Goal: Task Accomplishment & Management: Complete application form

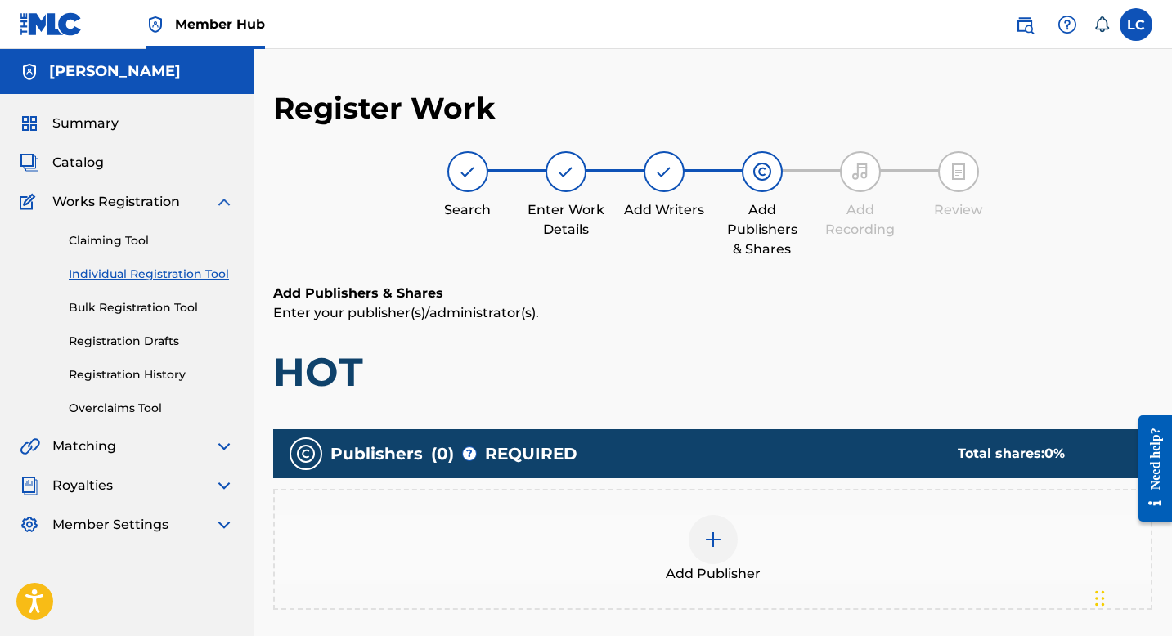
scroll to position [237, 0]
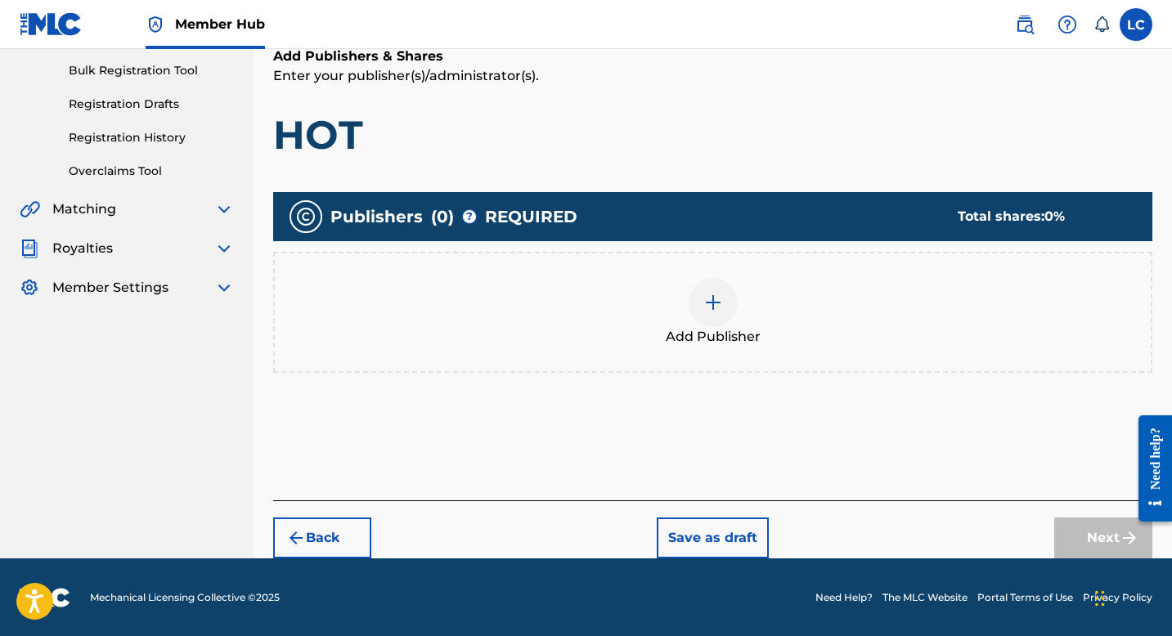
click at [713, 303] on img at bounding box center [713, 303] width 20 height 20
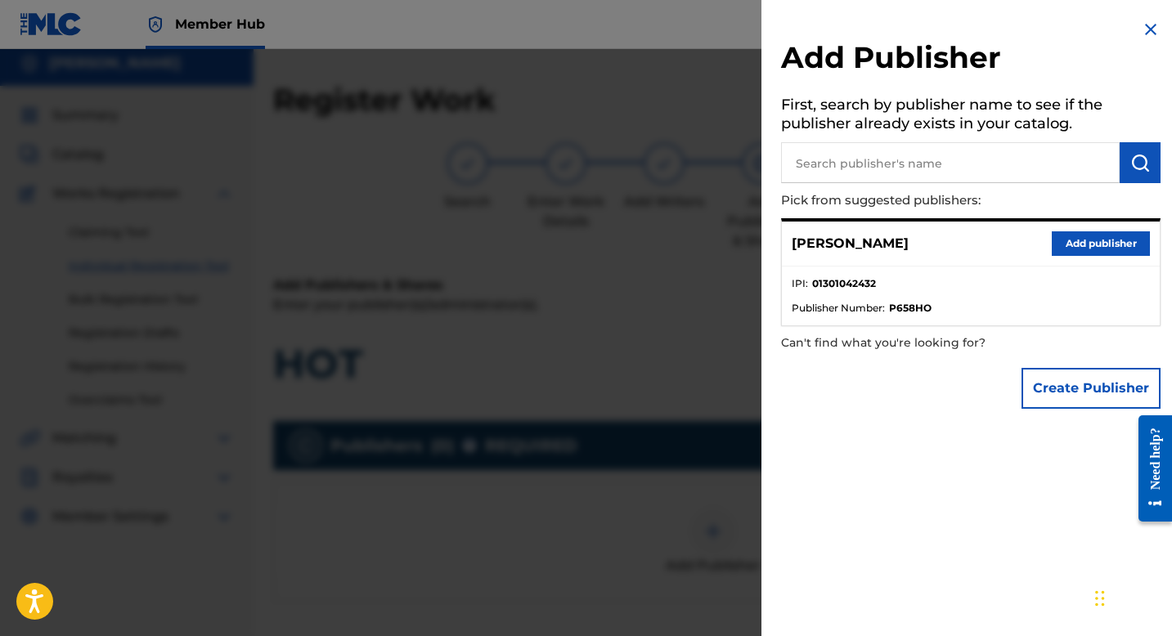
scroll to position [0, 0]
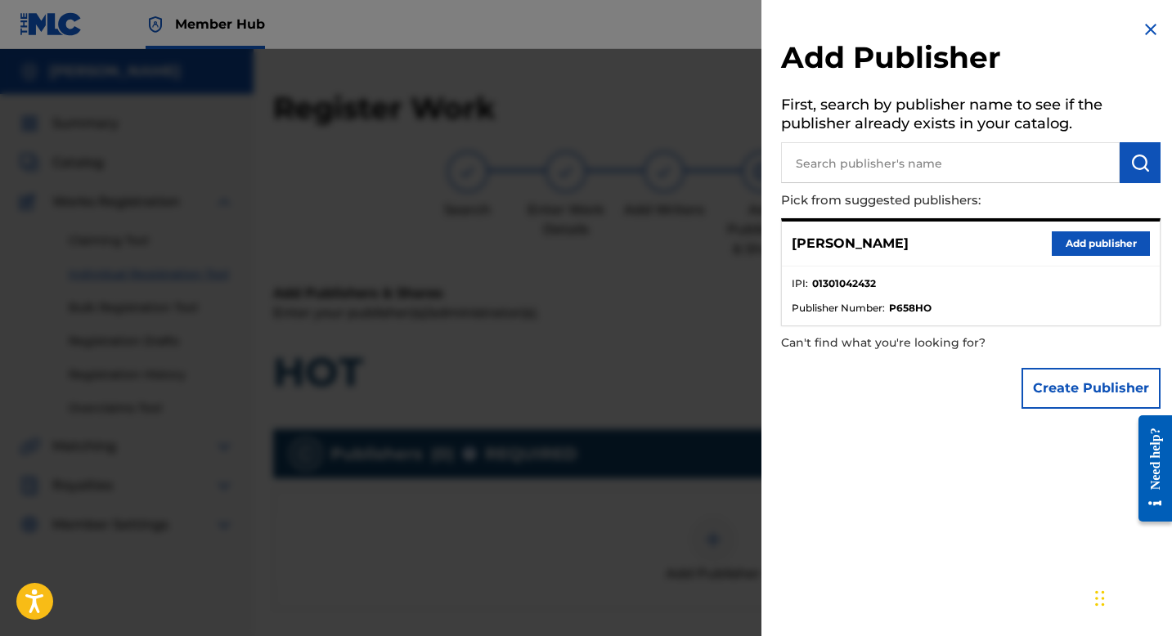
click at [841, 281] on strong "01301042432" at bounding box center [844, 283] width 64 height 15
copy strong "01301042432"
click at [957, 243] on div "[PERSON_NAME] Add publisher" at bounding box center [971, 244] width 378 height 45
click at [1071, 237] on button "Add publisher" at bounding box center [1101, 243] width 98 height 25
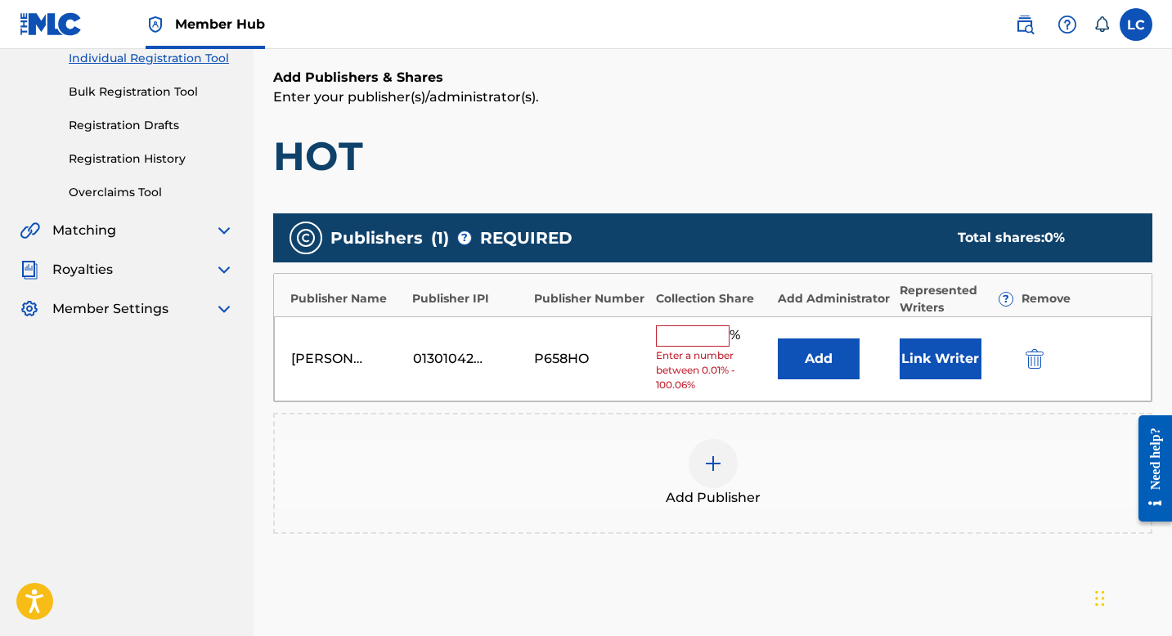
scroll to position [228, 0]
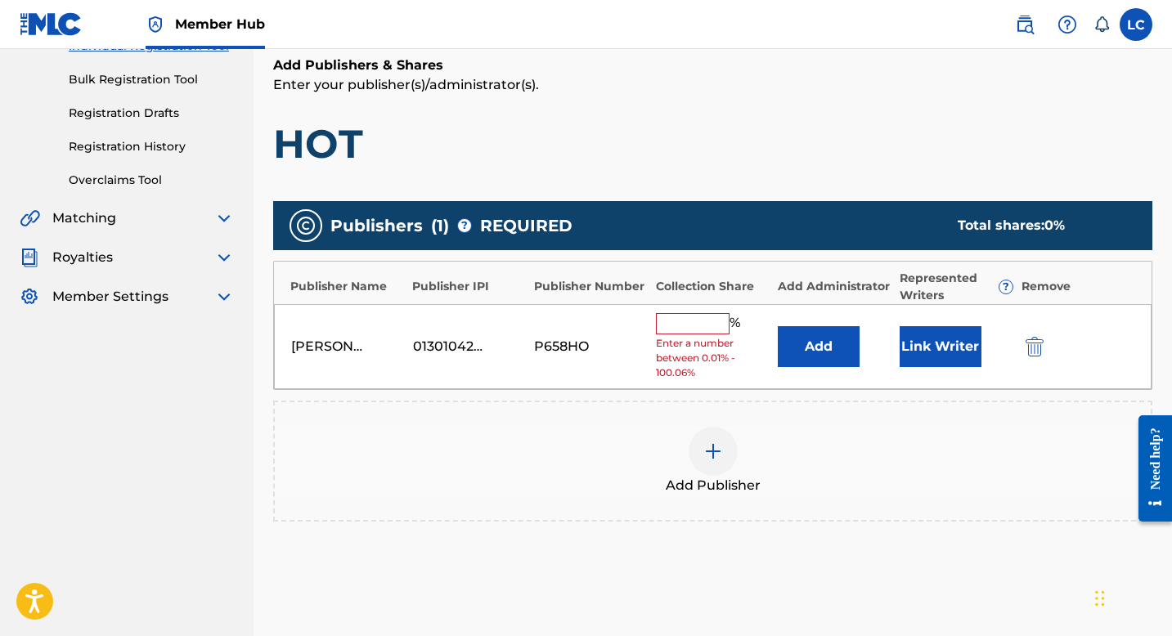
click at [683, 323] on input "text" at bounding box center [693, 323] width 74 height 21
click at [669, 232] on div "Publishers ( 1 ) ? REQUIRED Total shares: 0 %" at bounding box center [712, 225] width 879 height 49
click at [937, 338] on button "Link Writer" at bounding box center [941, 346] width 82 height 41
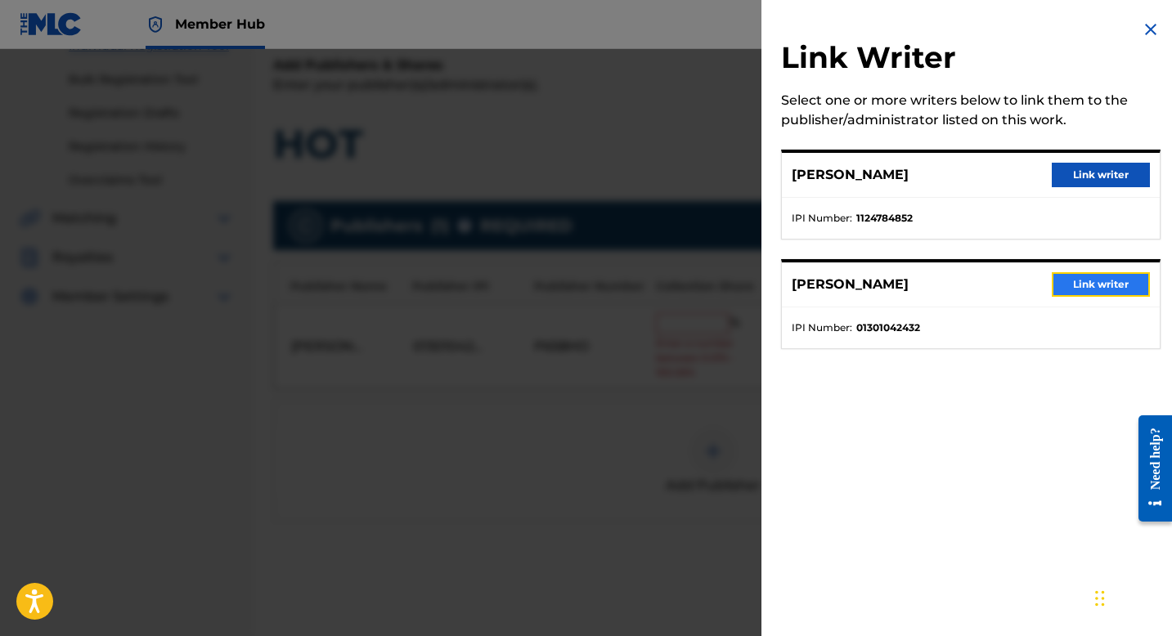
click at [1098, 288] on button "Link writer" at bounding box center [1101, 284] width 98 height 25
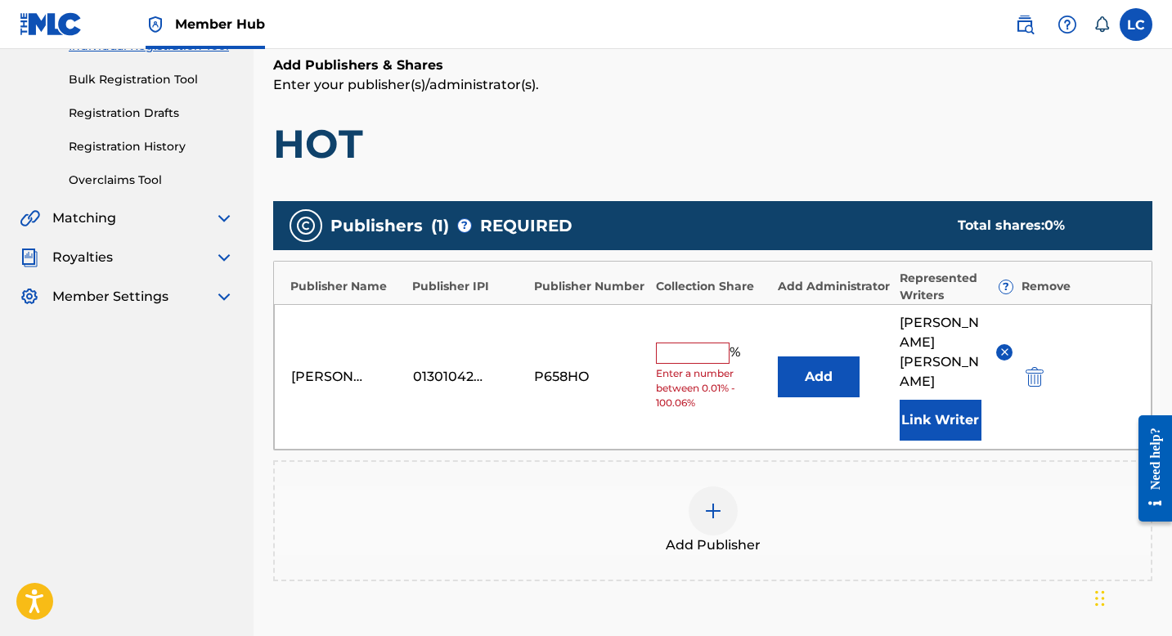
click at [703, 343] on input "text" at bounding box center [693, 353] width 74 height 21
type input "100"
click at [644, 299] on div "Publisher Name Publisher IPI Publisher Number Collection Share Add Administrato…" at bounding box center [713, 283] width 878 height 43
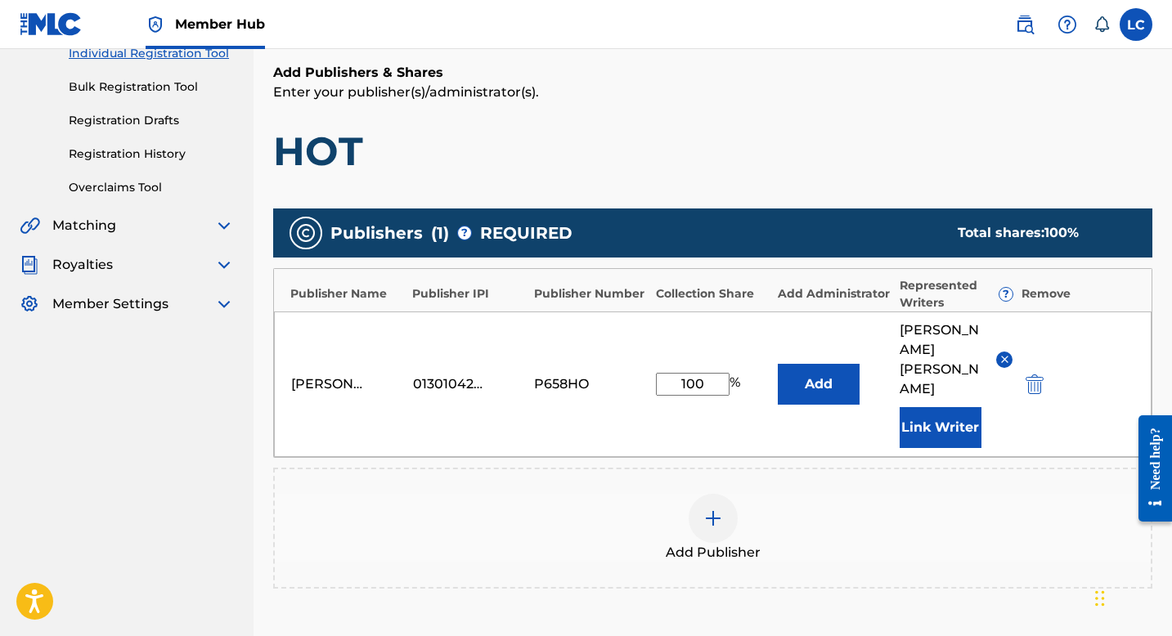
scroll to position [254, 0]
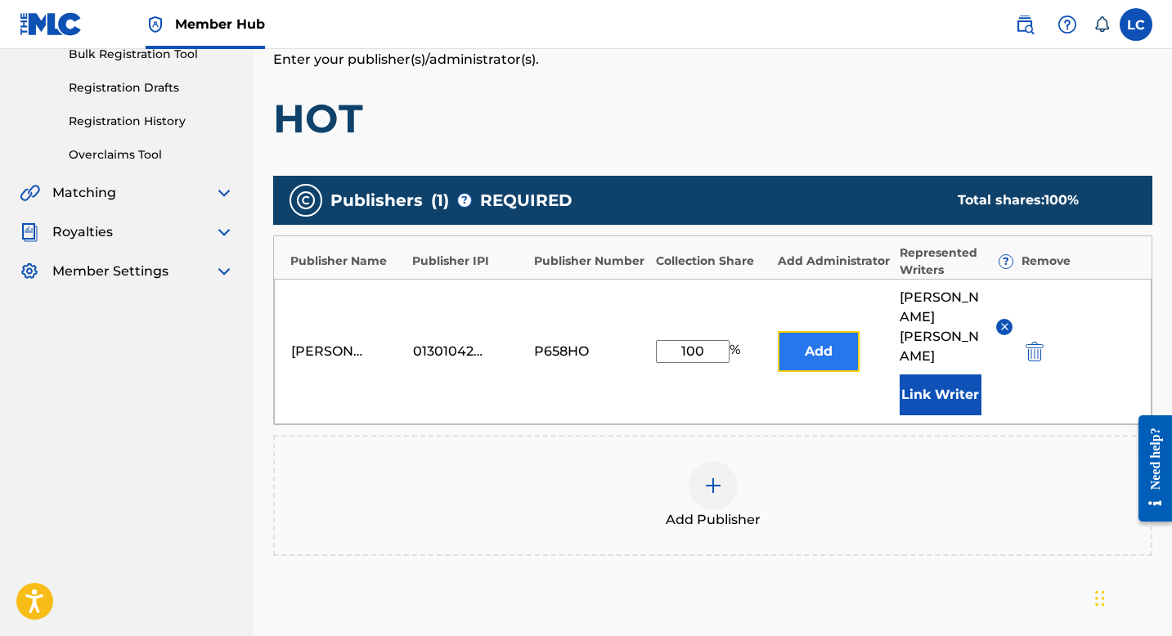
click at [809, 331] on button "Add" at bounding box center [819, 351] width 82 height 41
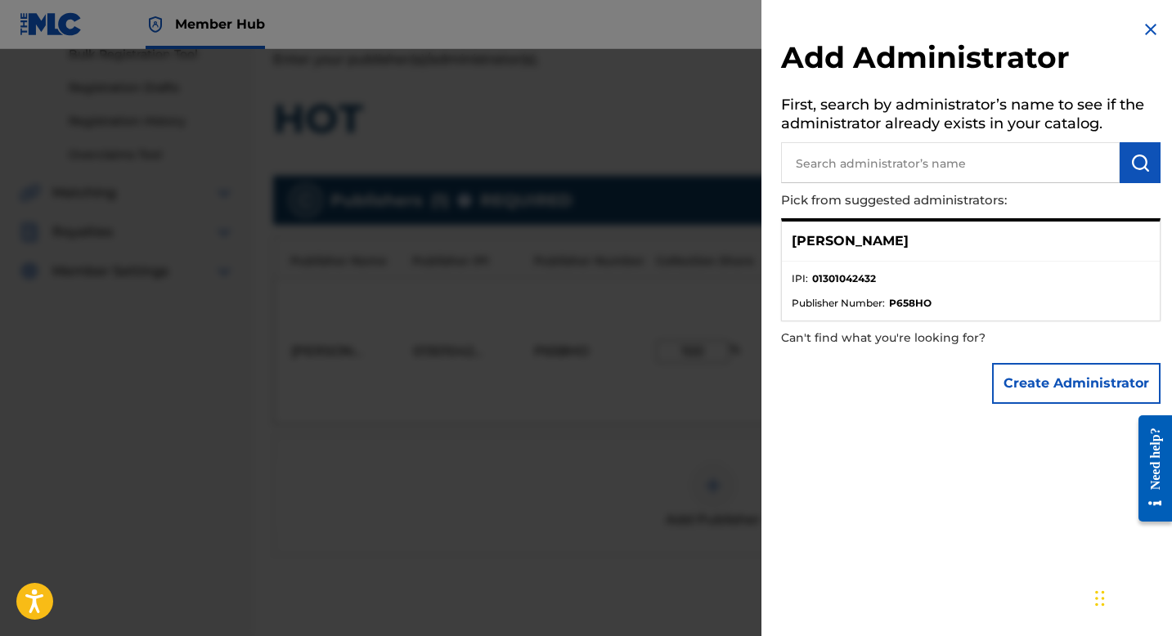
click at [1149, 27] on img at bounding box center [1151, 30] width 20 height 20
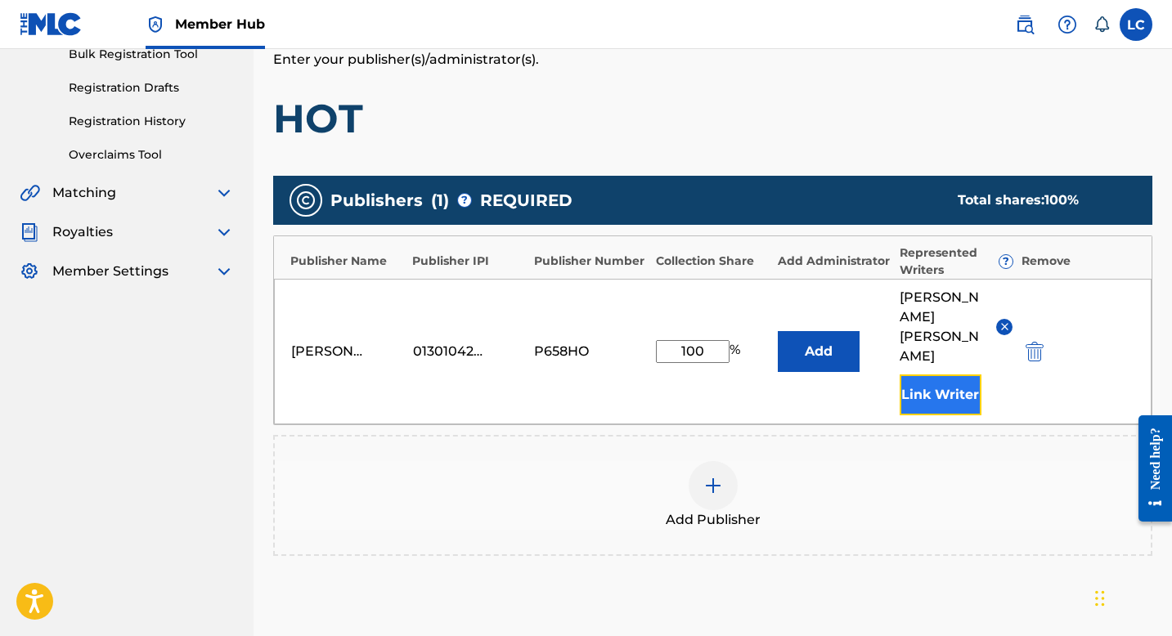
click at [922, 375] on button "Link Writer" at bounding box center [941, 395] width 82 height 41
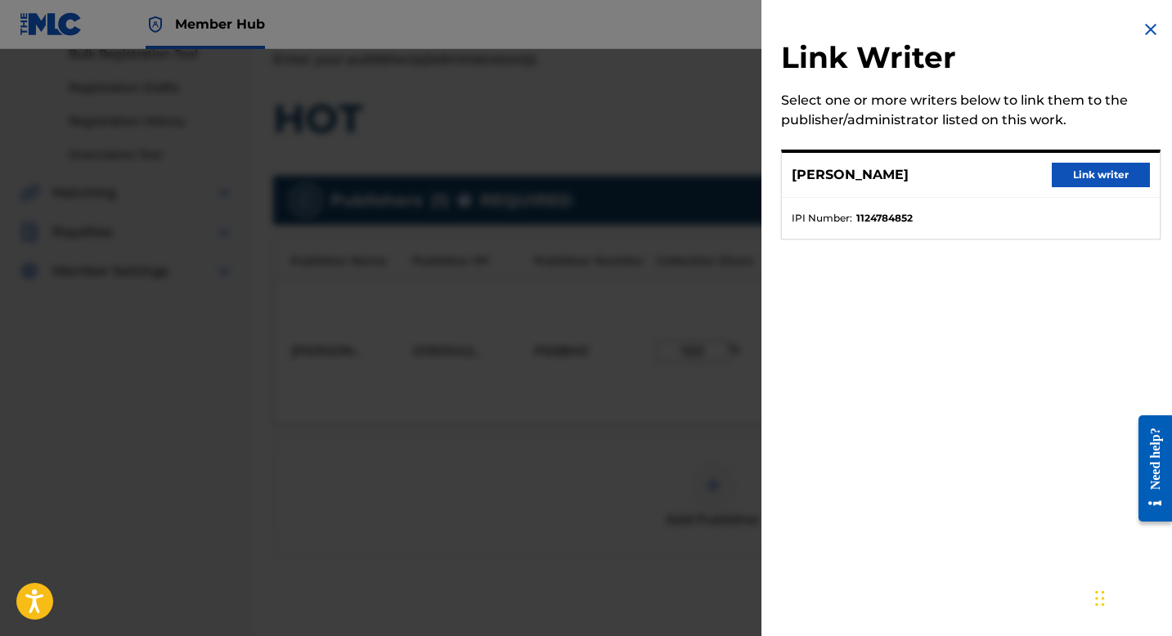
click at [1157, 14] on div "Link Writer Select one or more writers below to link them to the publisher/admi…" at bounding box center [971, 139] width 419 height 279
click at [1149, 21] on img at bounding box center [1151, 30] width 20 height 20
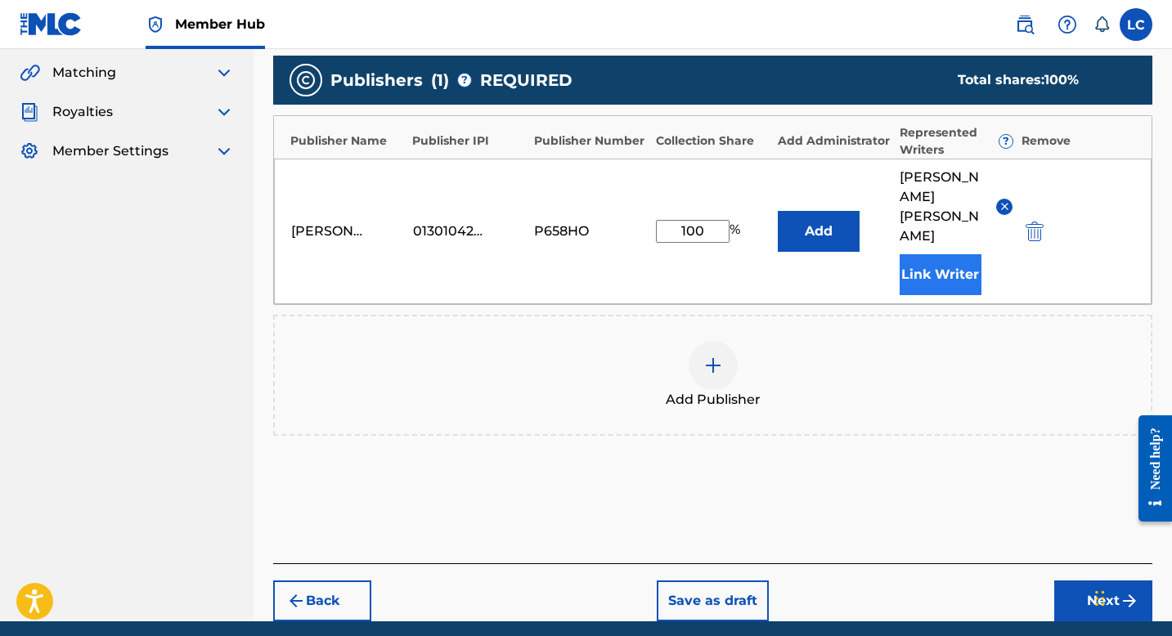
scroll to position [398, 0]
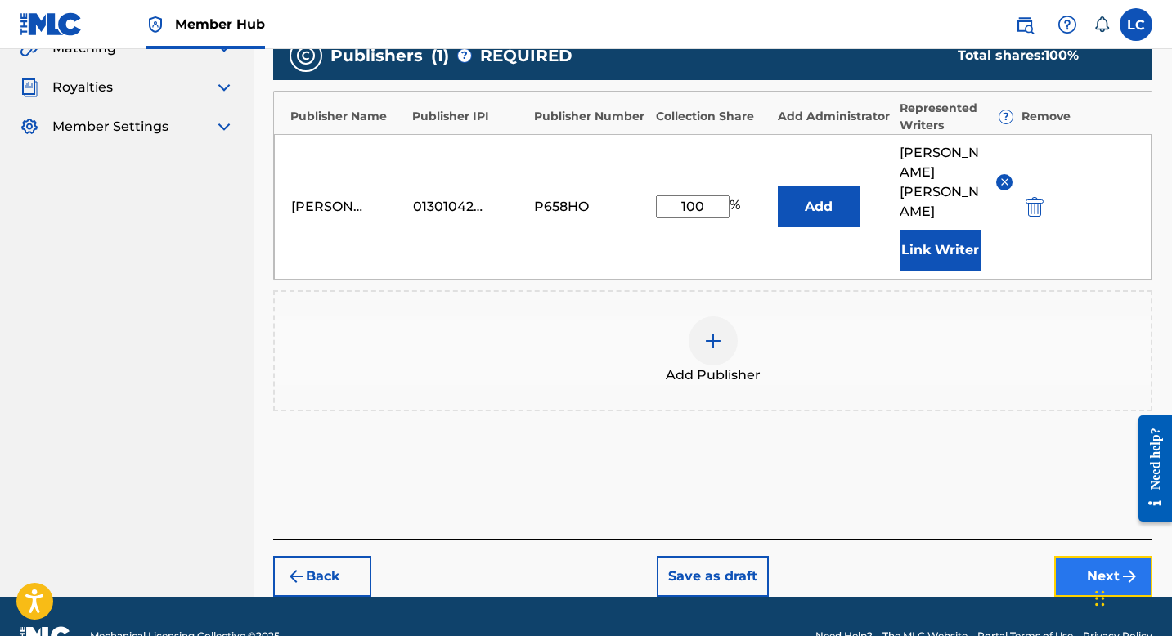
click at [1086, 556] on button "Next" at bounding box center [1103, 576] width 98 height 41
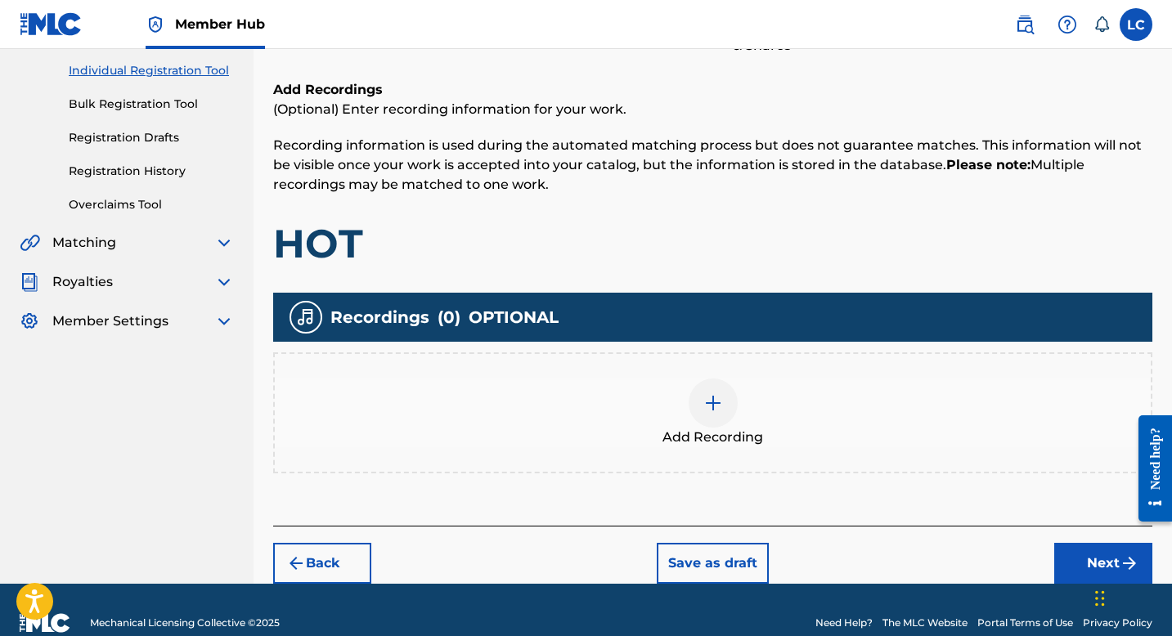
scroll to position [223, 0]
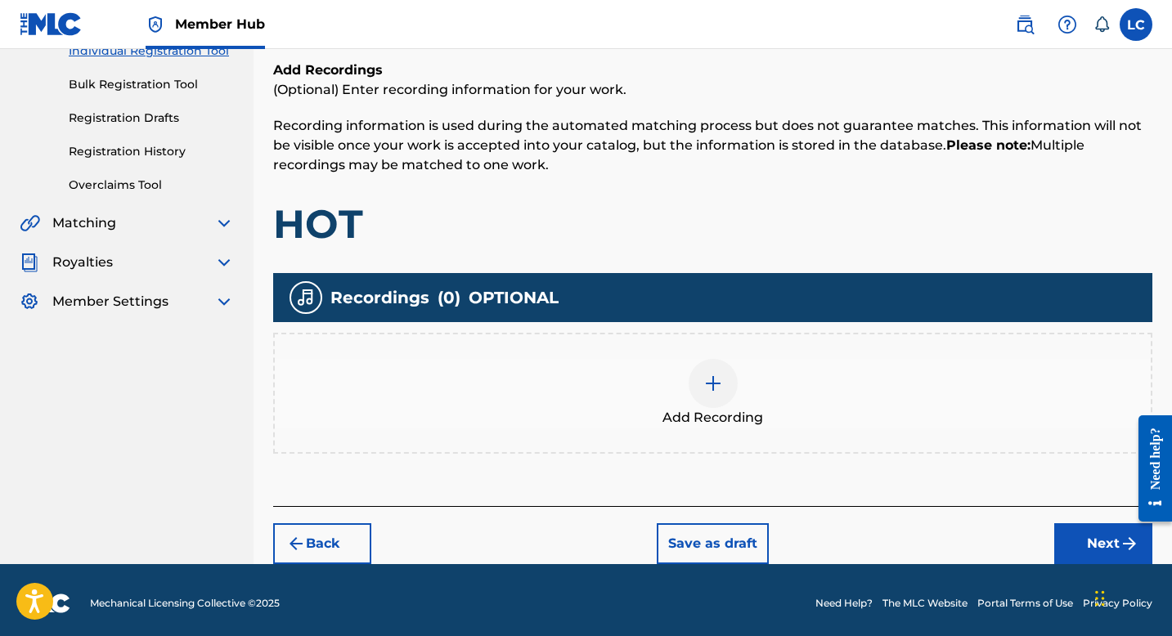
click at [715, 394] on div at bounding box center [713, 383] width 49 height 49
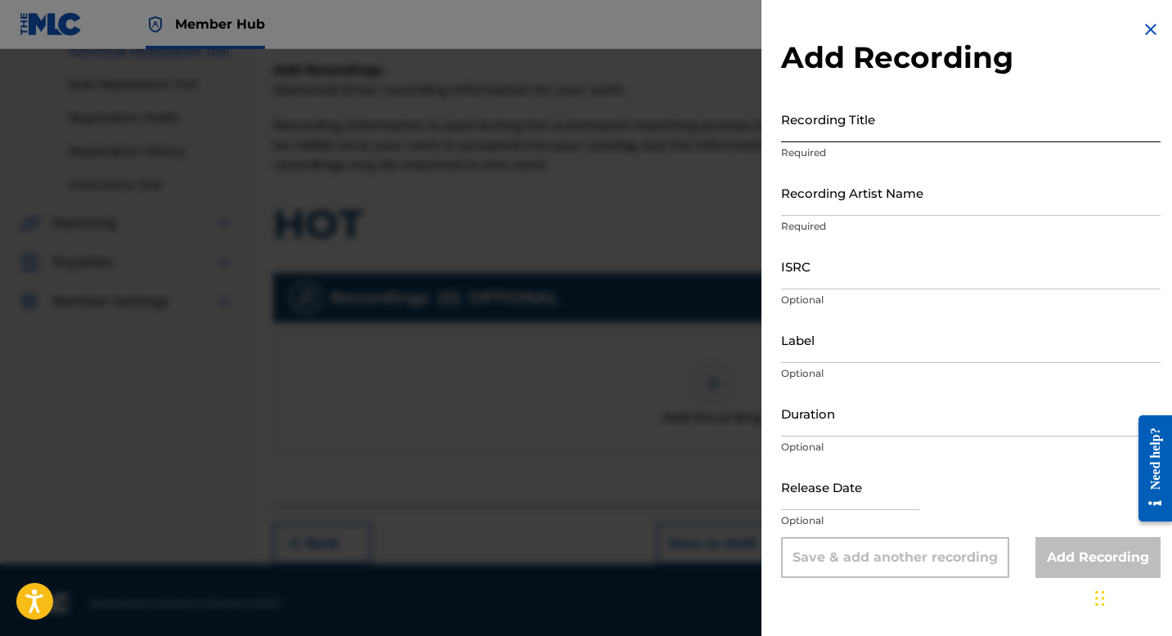
click at [887, 128] on input "Recording Title" at bounding box center [971, 119] width 380 height 47
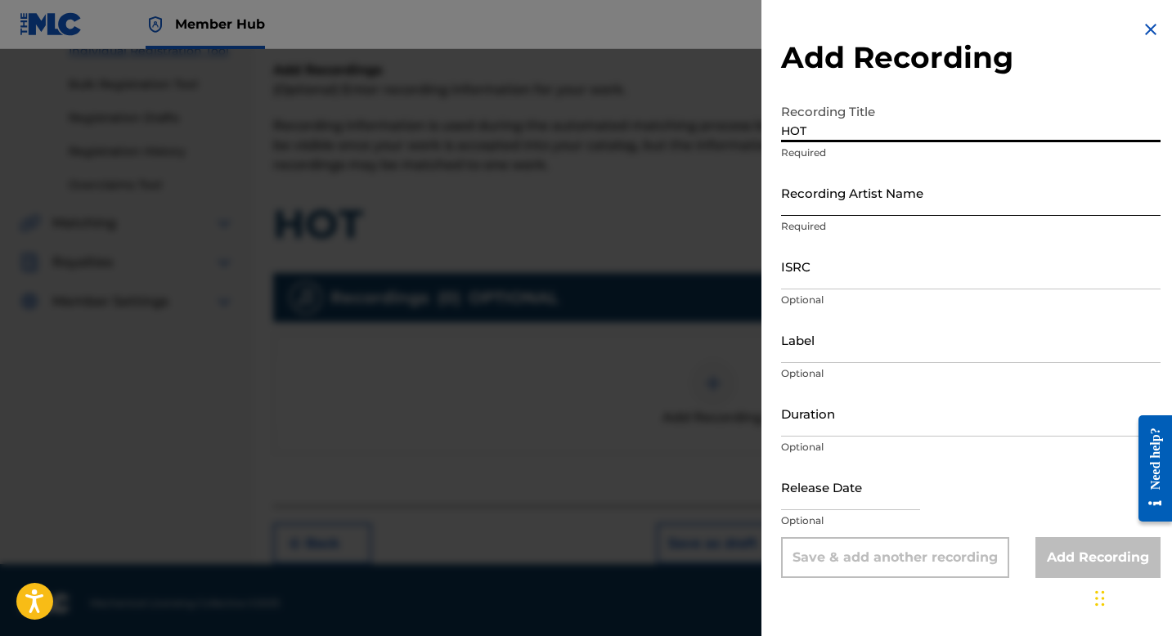
type input "HOT"
click at [852, 200] on input "Recording Artist Name" at bounding box center [971, 192] width 380 height 47
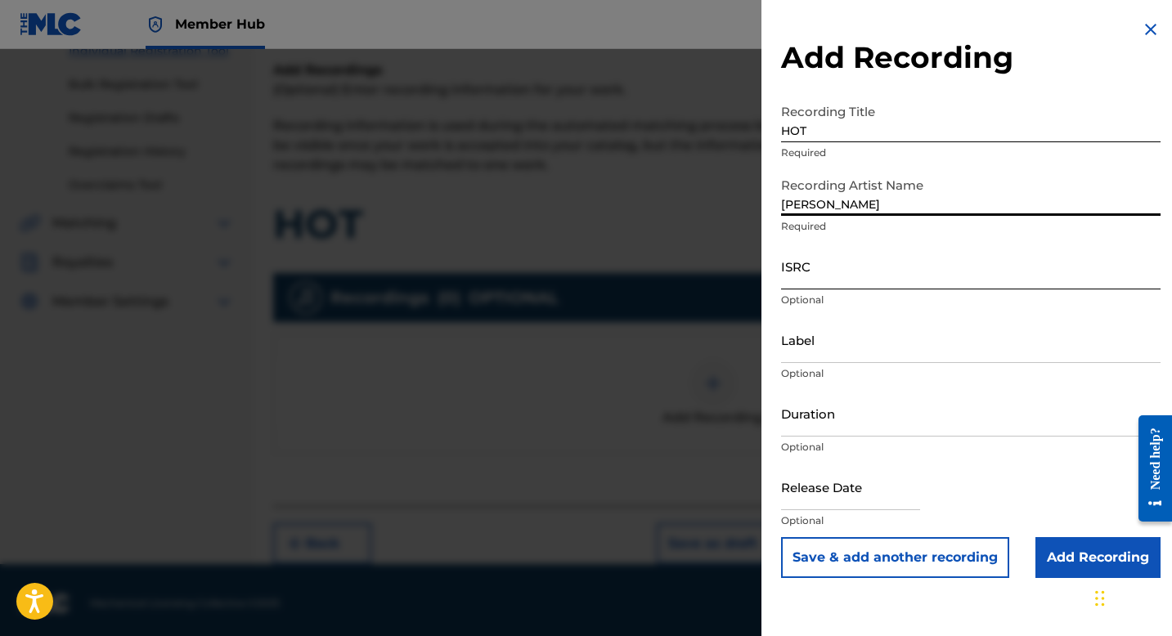
type input "[PERSON_NAME]"
click at [818, 286] on input "ISRC" at bounding box center [971, 266] width 380 height 47
paste input "TCAJW2546790"
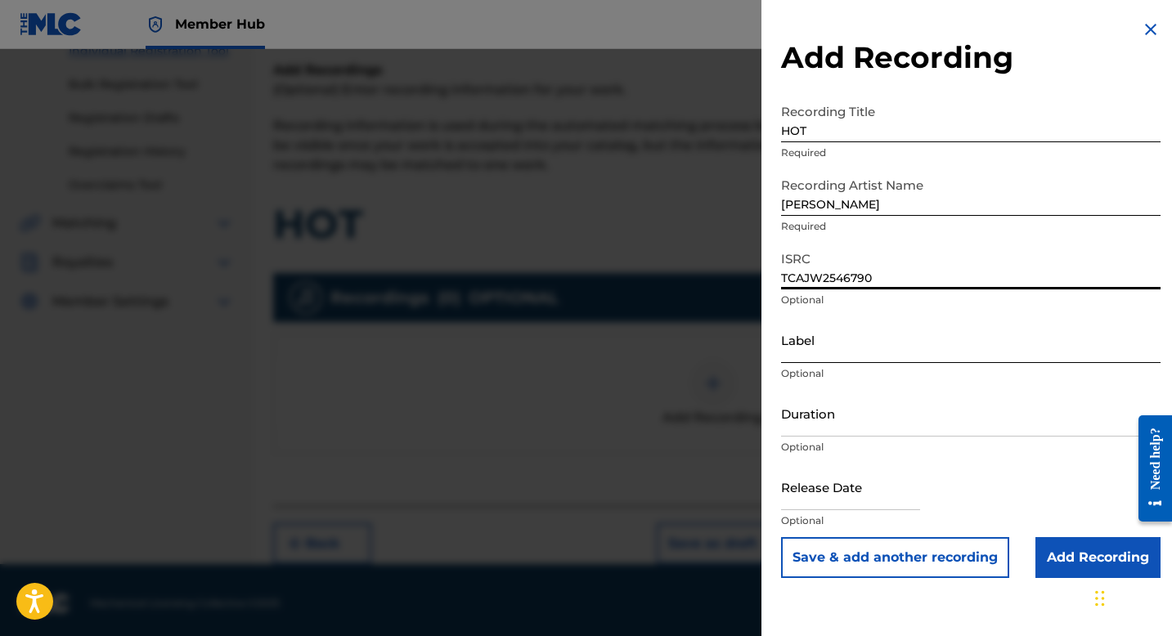
type input "TCAJW2546790"
click at [814, 343] on input "Label" at bounding box center [971, 340] width 380 height 47
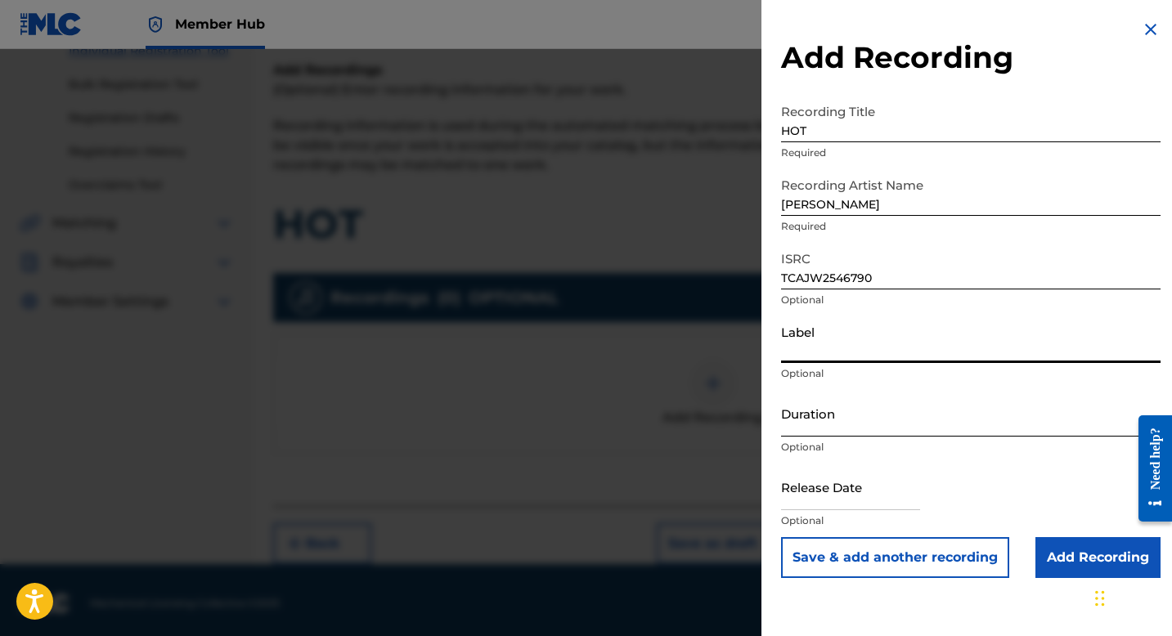
scroll to position [229, 0]
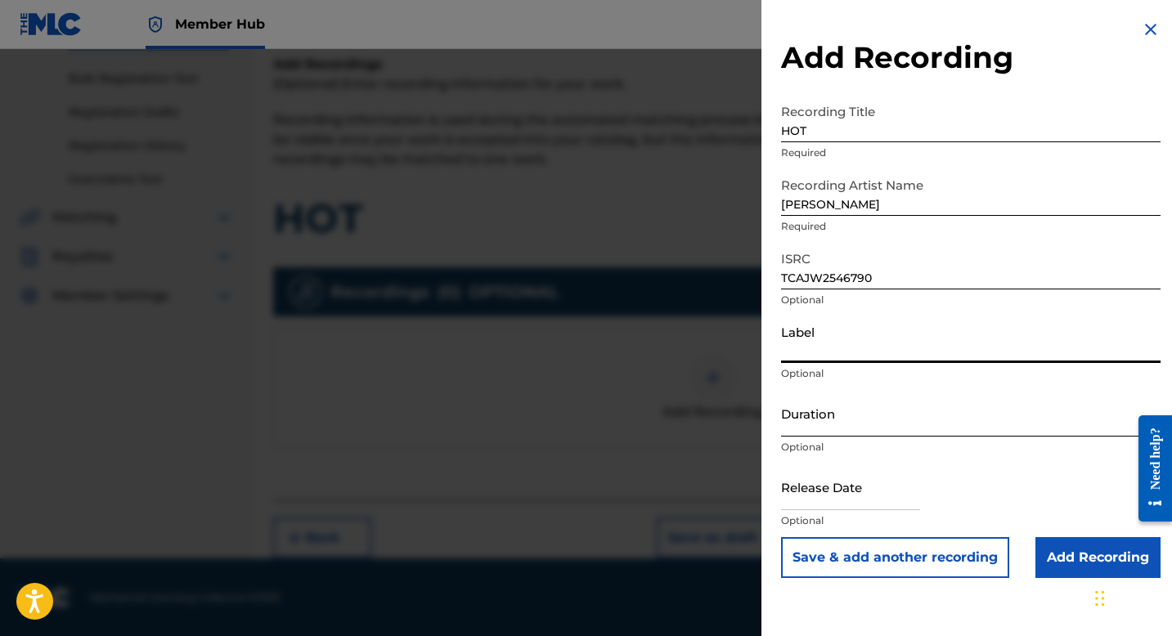
click at [806, 414] on input "Duration" at bounding box center [971, 413] width 380 height 47
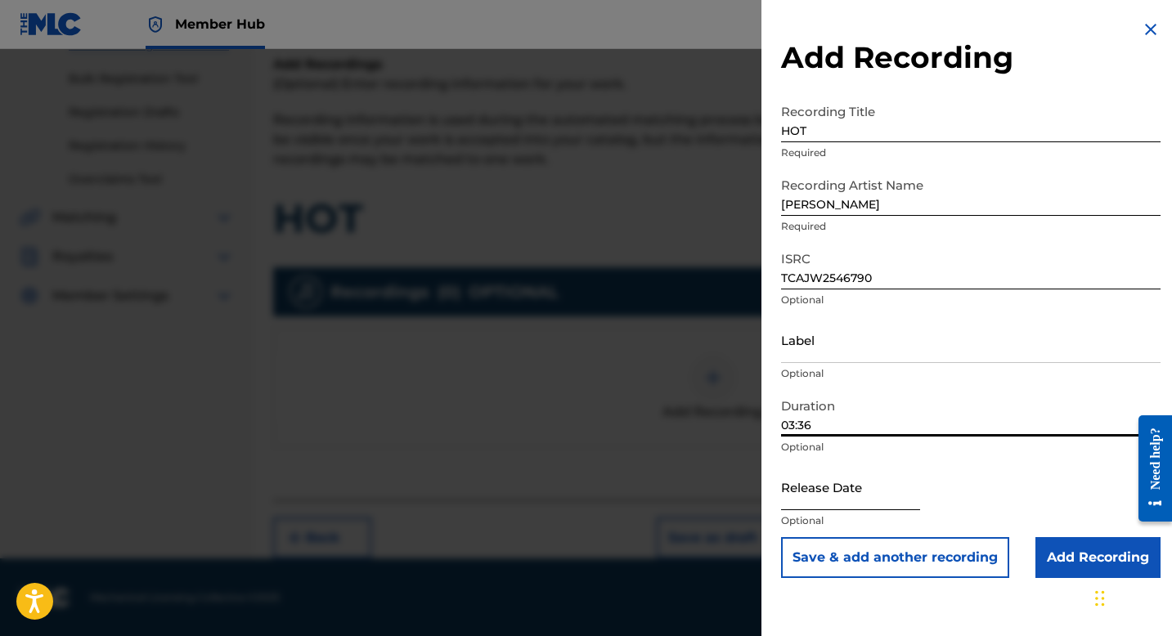
type input "03:36"
click at [824, 509] on input "text" at bounding box center [850, 487] width 139 height 47
select select "8"
select select "2025"
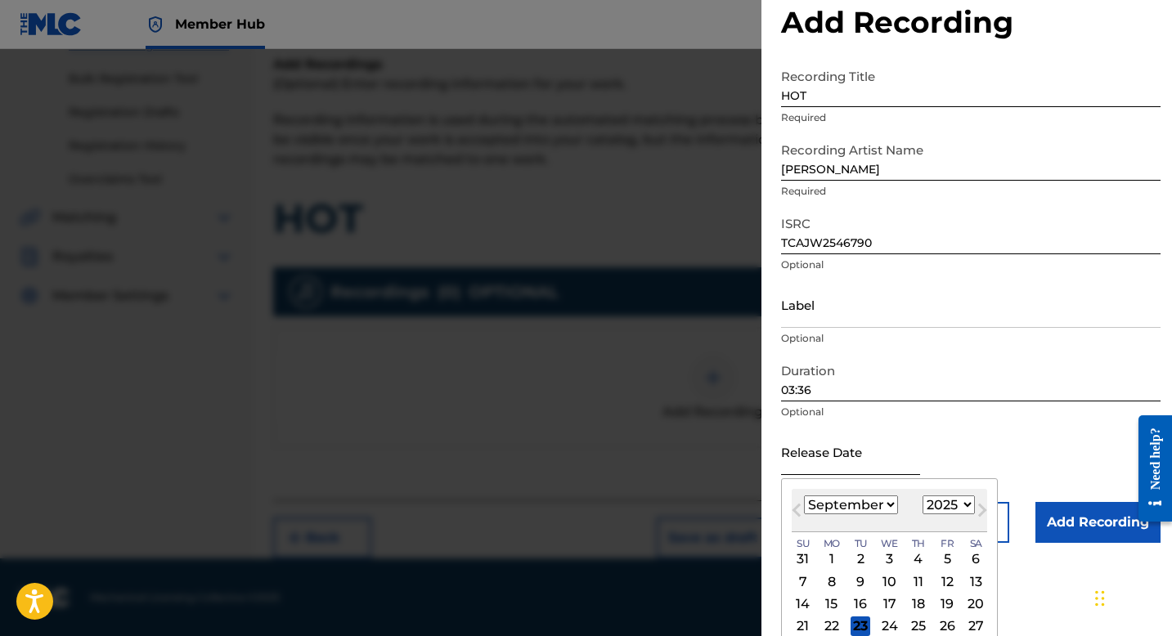
scroll to position [65, 0]
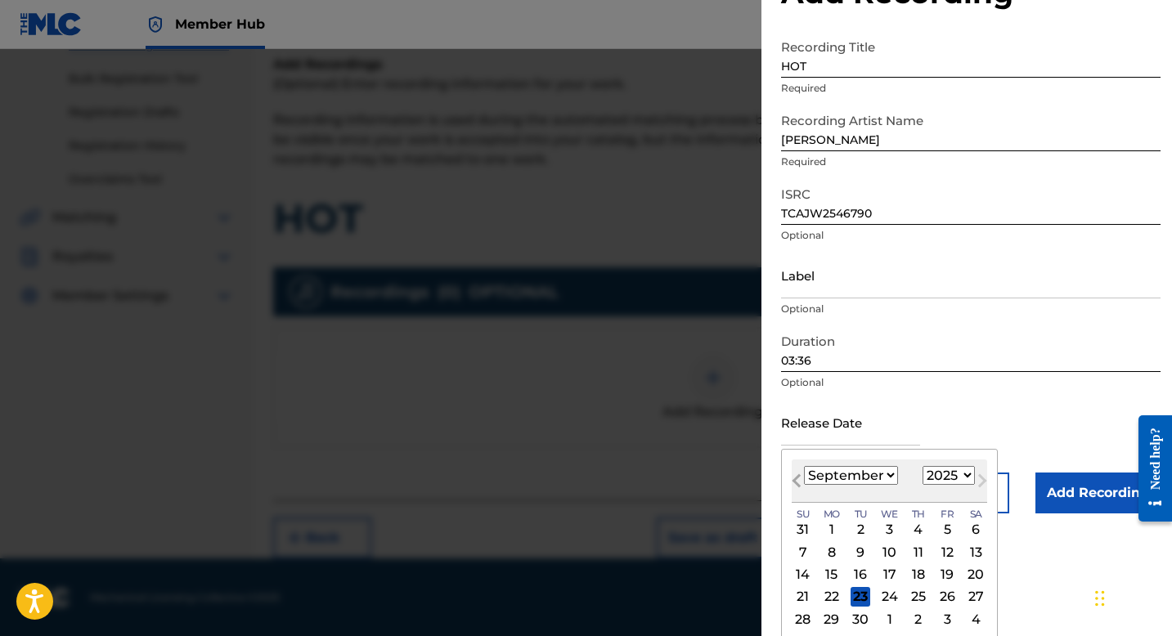
click at [796, 476] on button "Previous Month" at bounding box center [797, 484] width 26 height 26
select select "7"
click at [946, 554] on div "8" at bounding box center [947, 552] width 20 height 20
type input "[DATE]"
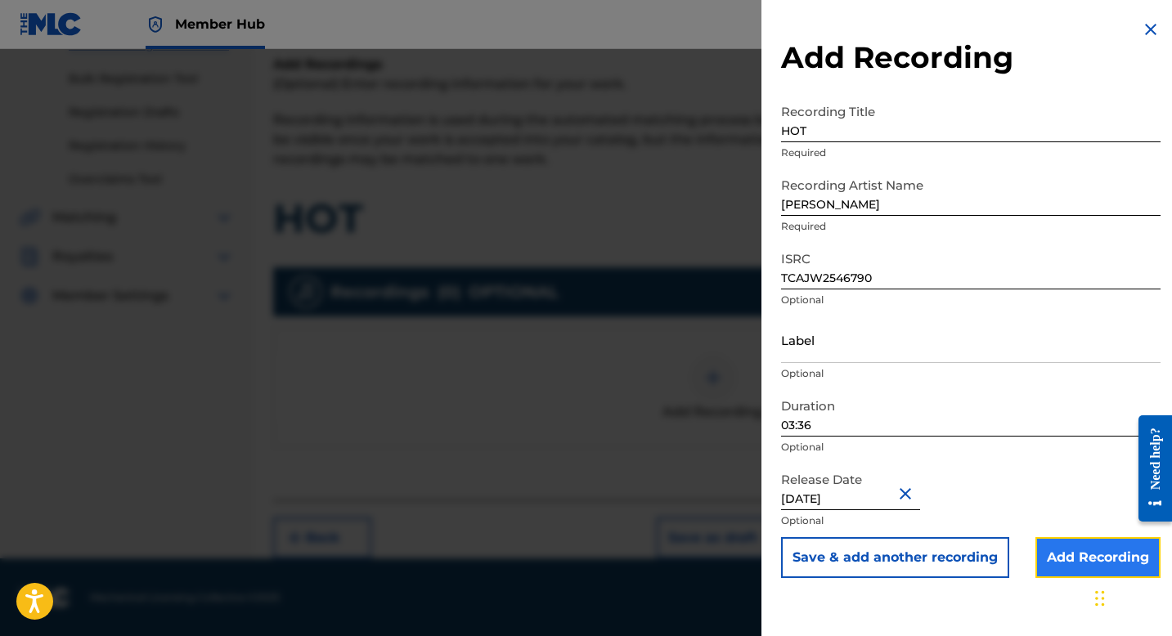
click at [1086, 546] on input "Add Recording" at bounding box center [1098, 557] width 125 height 41
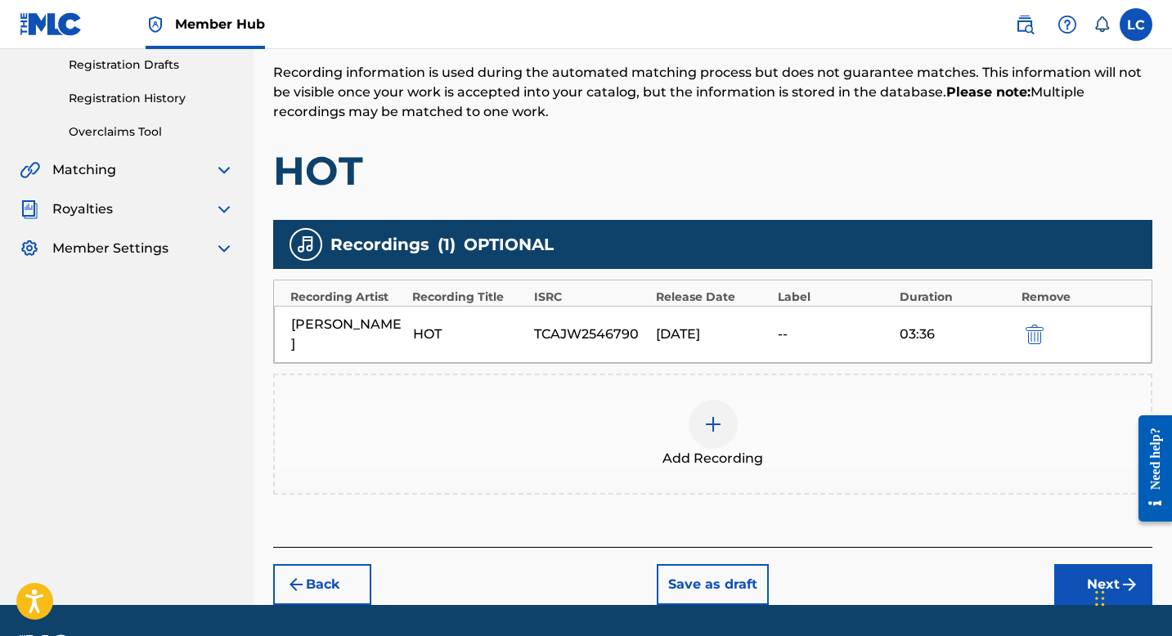
scroll to position [281, 0]
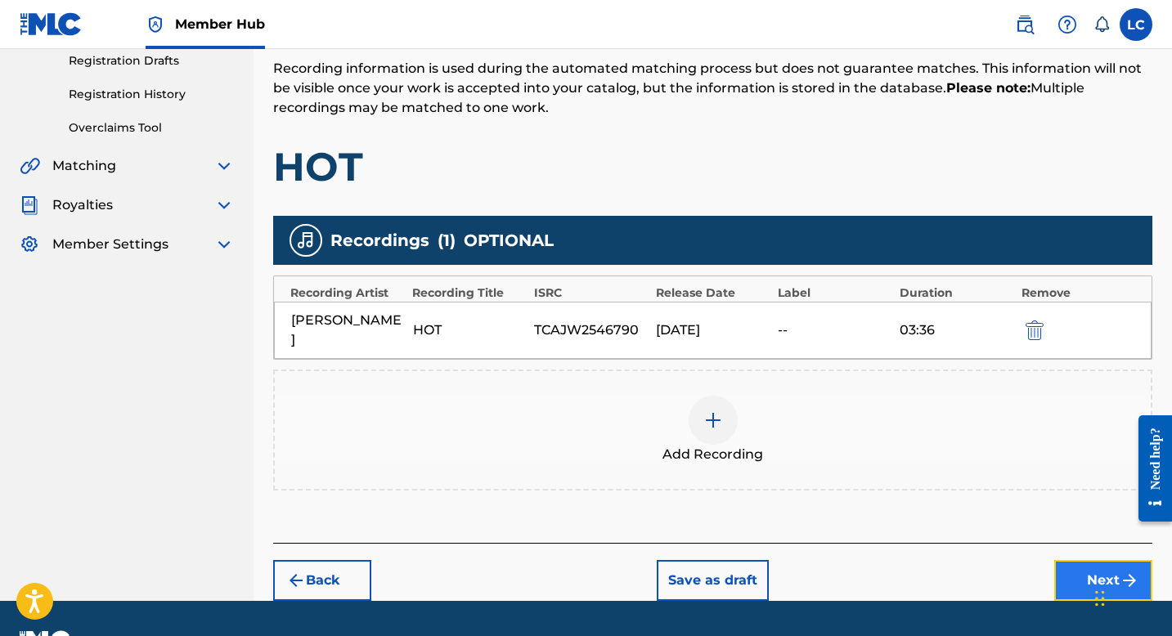
click at [1076, 564] on button "Next" at bounding box center [1103, 580] width 98 height 41
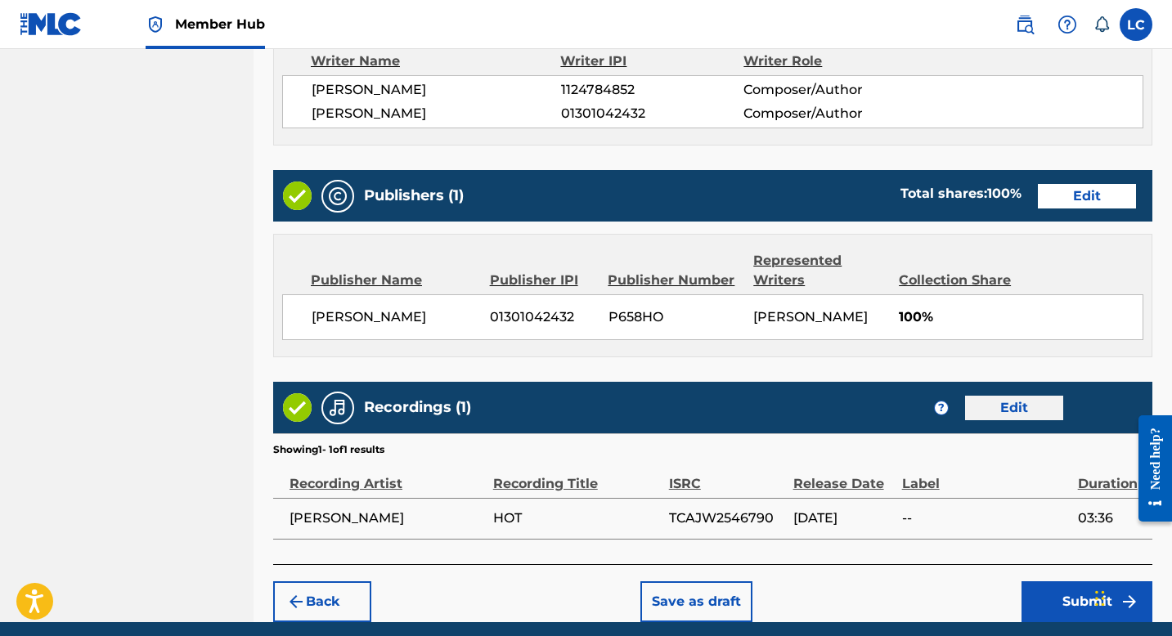
scroll to position [776, 0]
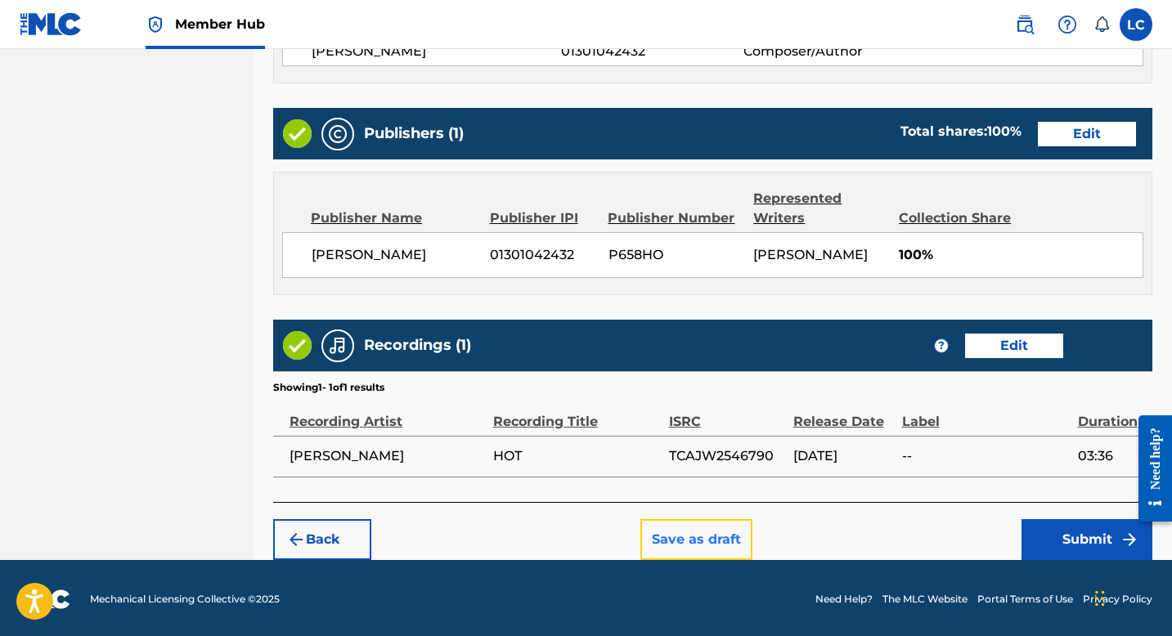
click at [726, 533] on button "Save as draft" at bounding box center [696, 539] width 112 height 41
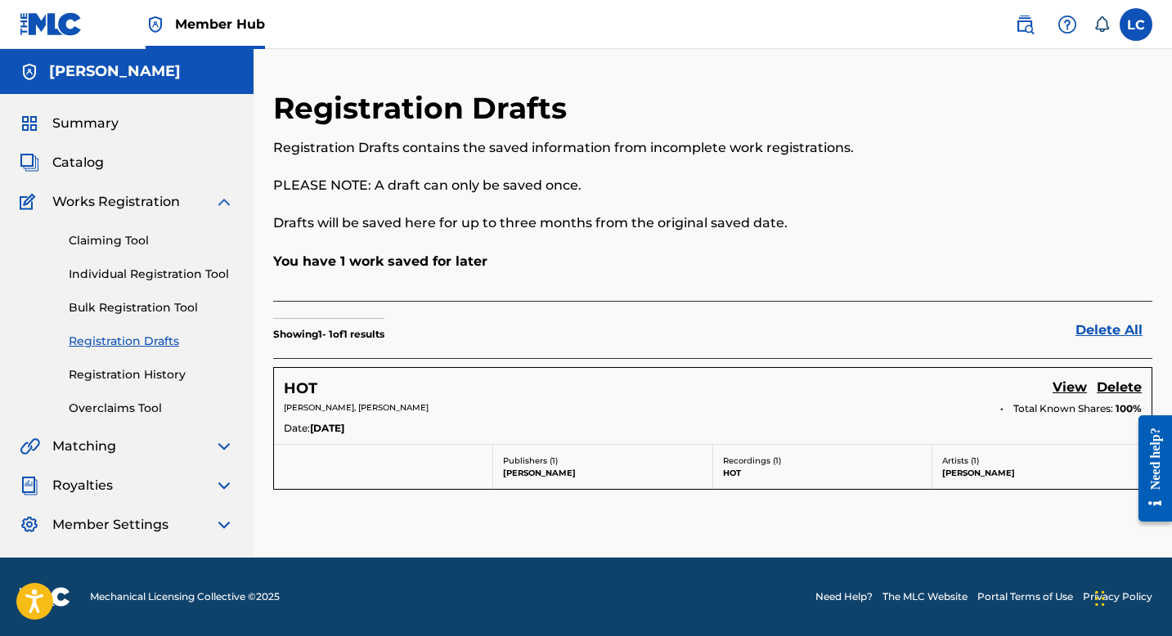
click at [90, 452] on span "Matching" at bounding box center [84, 447] width 64 height 20
click at [225, 443] on img at bounding box center [224, 447] width 20 height 20
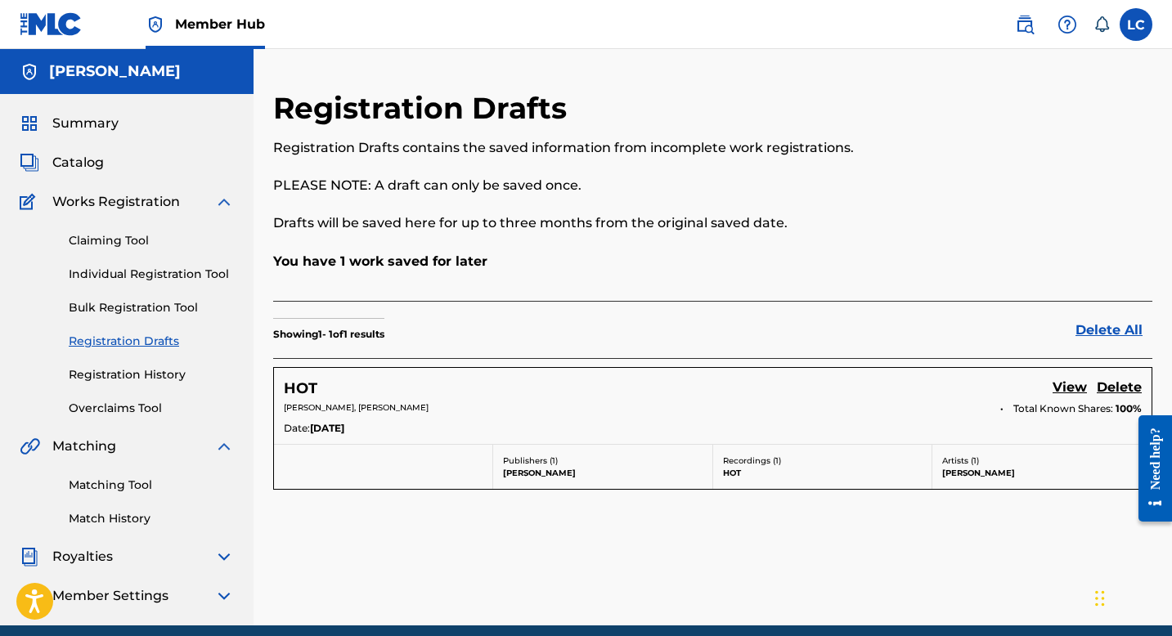
click at [225, 443] on img at bounding box center [224, 447] width 20 height 20
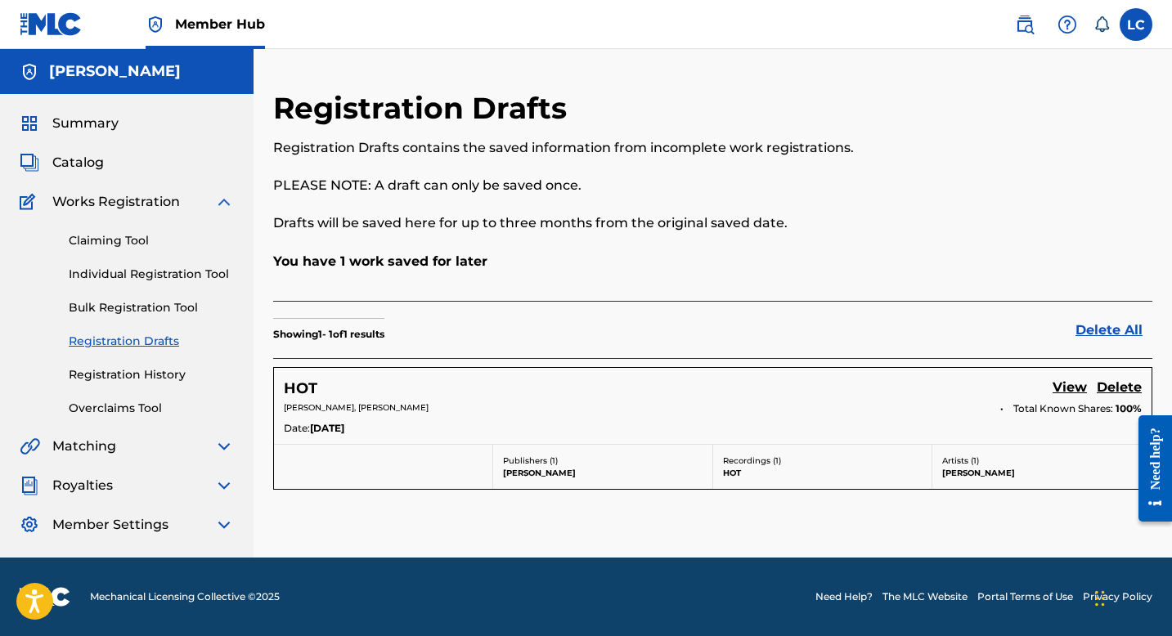
click at [222, 487] on img at bounding box center [224, 486] width 20 height 20
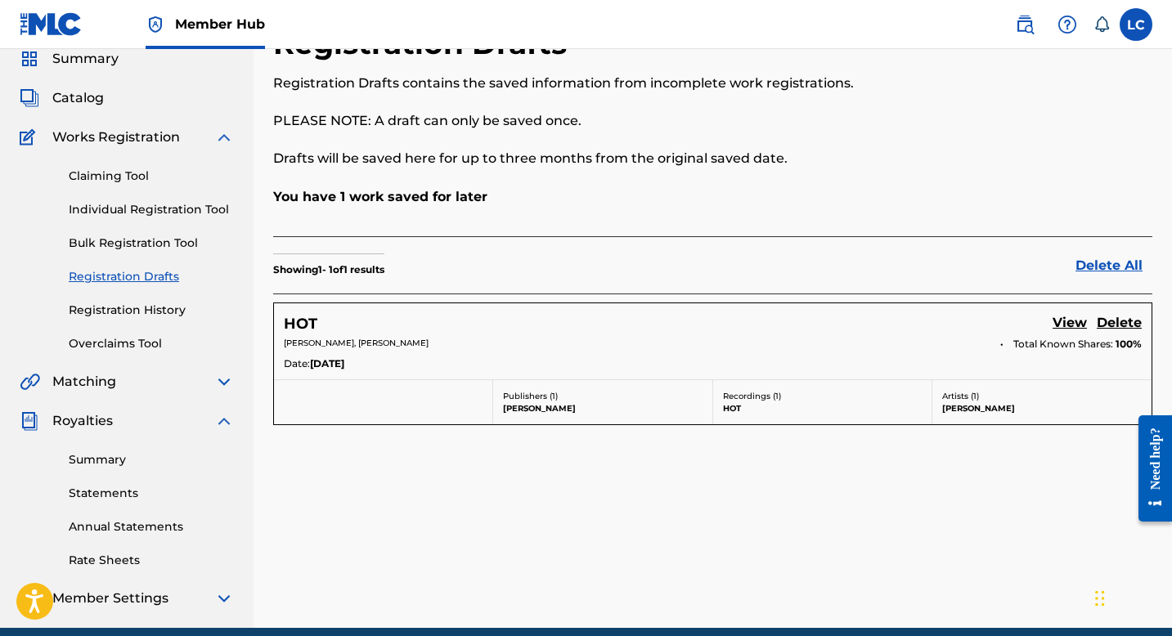
scroll to position [135, 0]
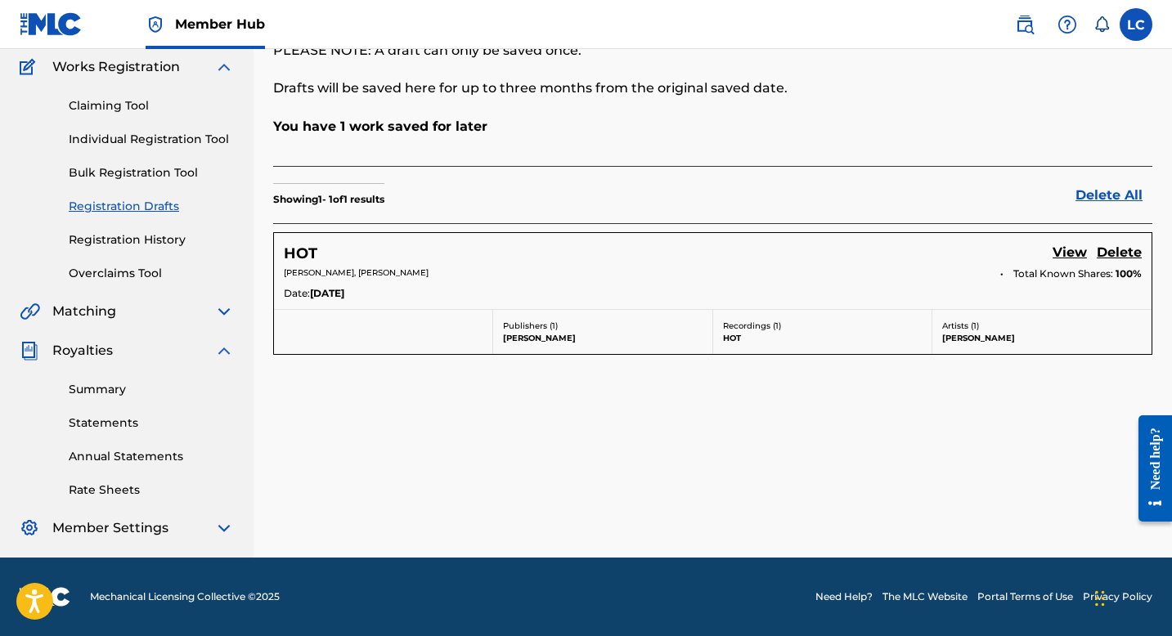
click at [223, 356] on img at bounding box center [224, 351] width 20 height 20
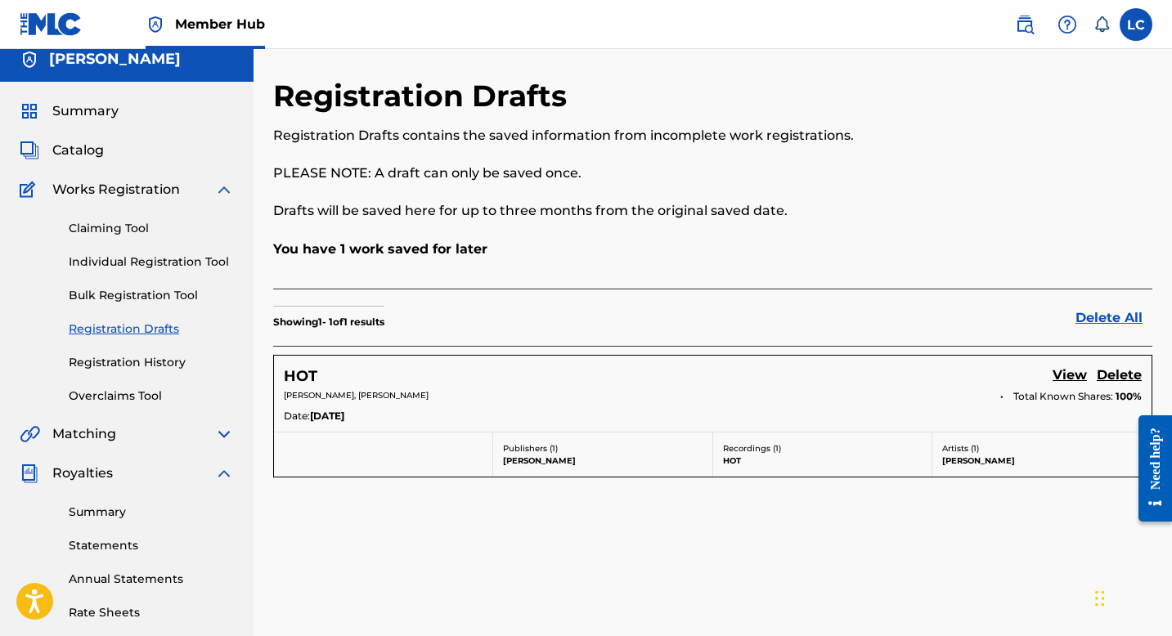
scroll to position [0, 0]
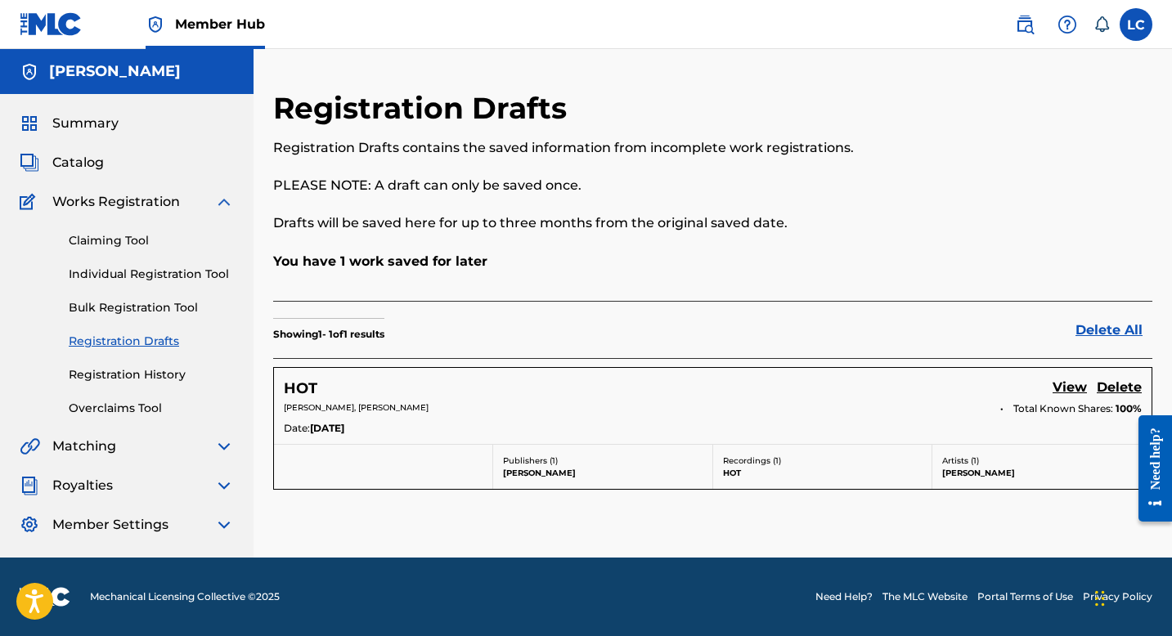
click at [217, 201] on img at bounding box center [224, 202] width 20 height 20
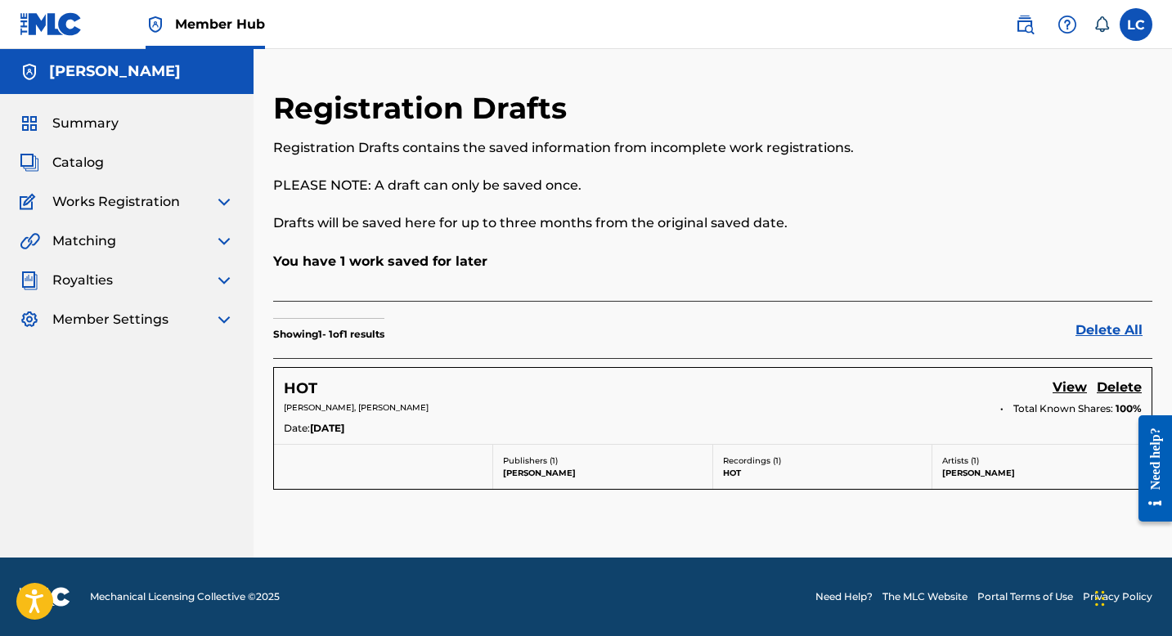
click at [225, 321] on img at bounding box center [224, 320] width 20 height 20
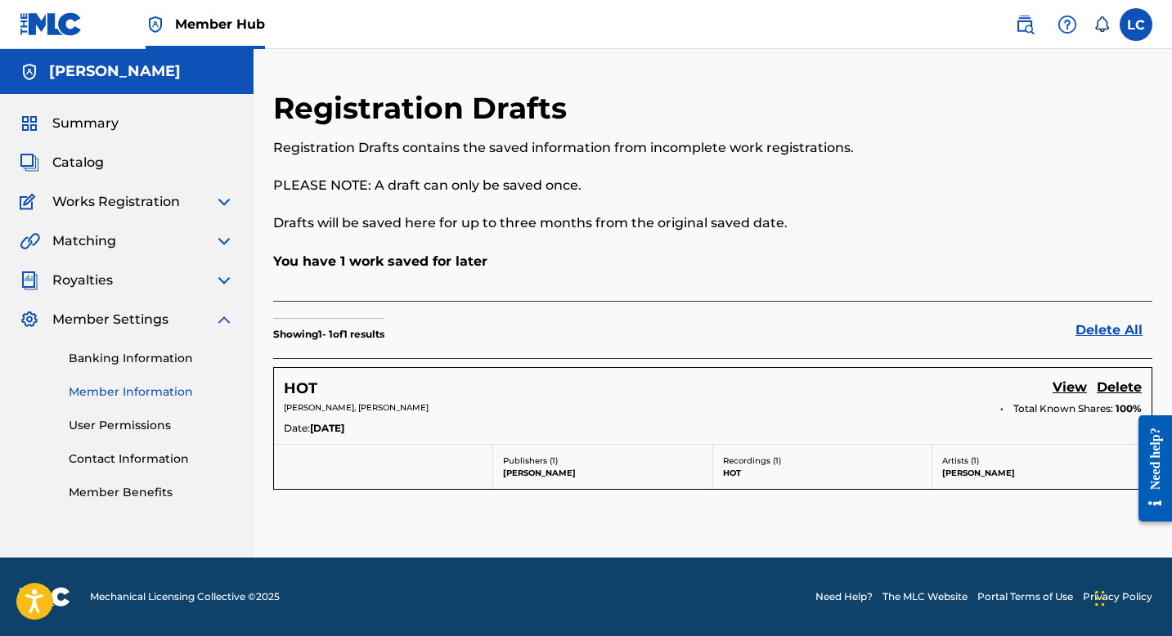
click at [137, 396] on link "Member Information" at bounding box center [151, 392] width 165 height 17
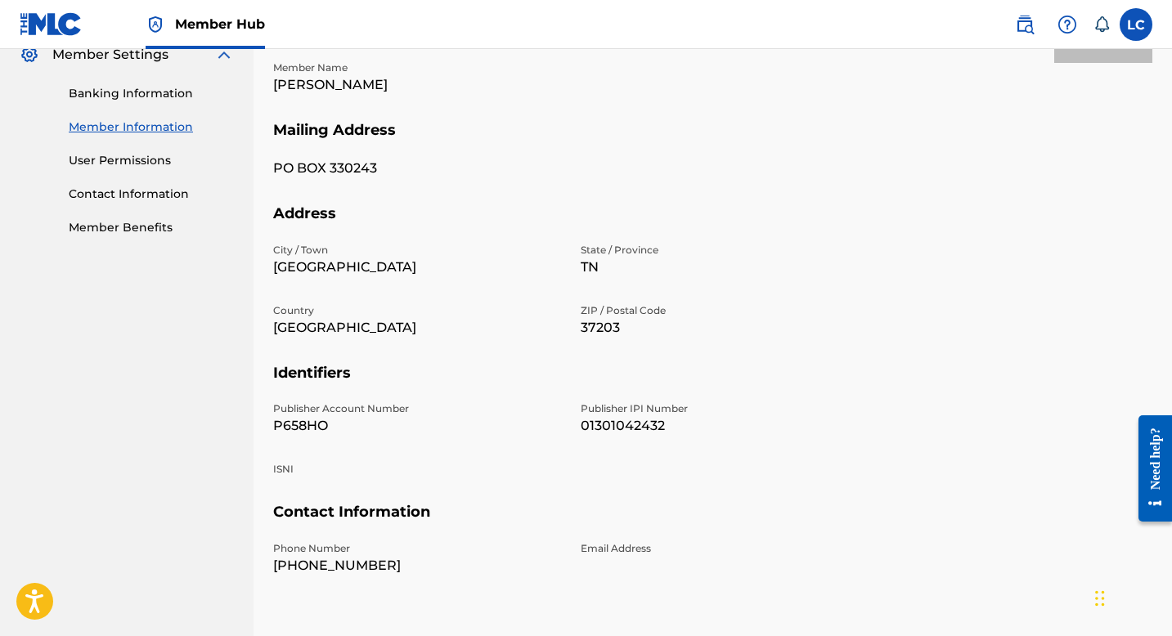
scroll to position [348, 0]
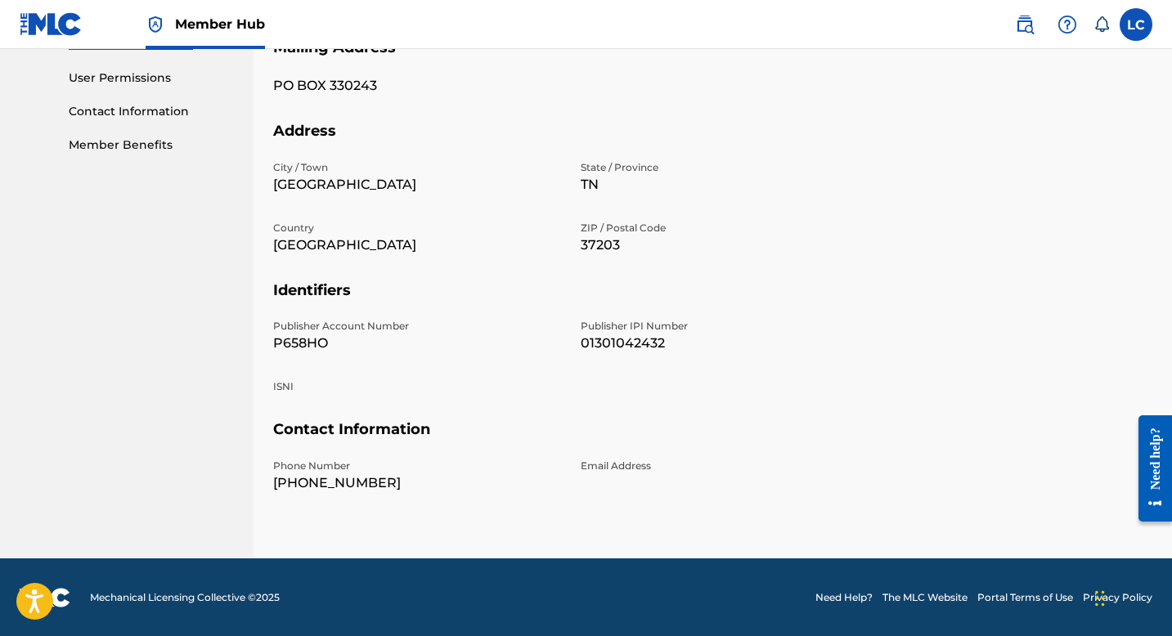
click at [285, 382] on p "ISNI" at bounding box center [417, 387] width 288 height 15
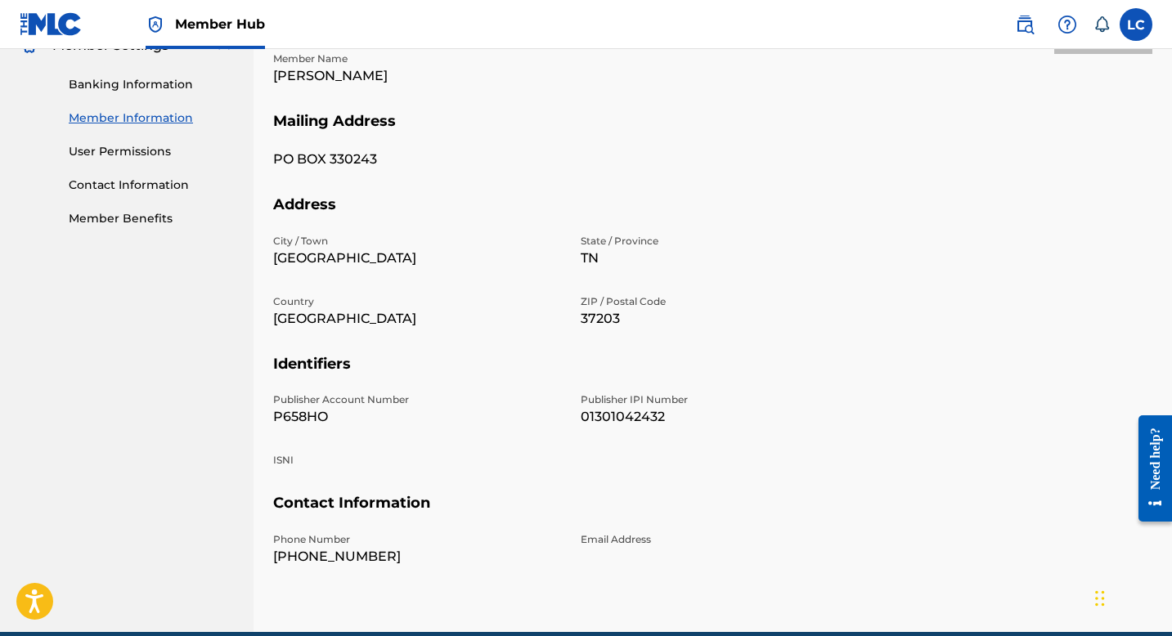
scroll to position [195, 0]
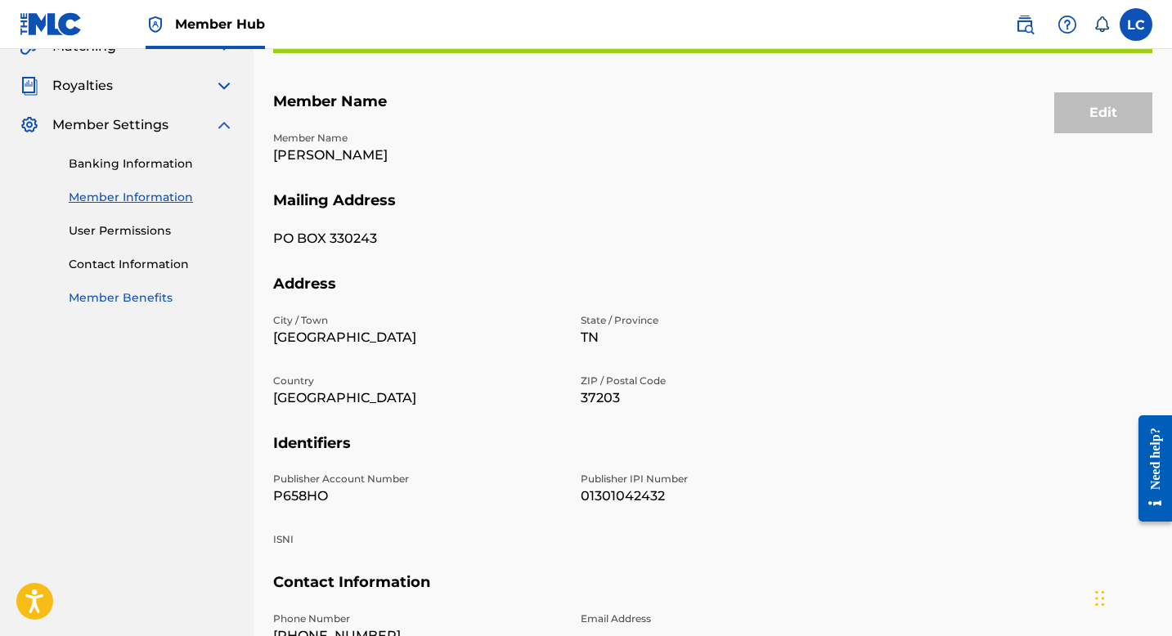
click at [102, 299] on link "Member Benefits" at bounding box center [151, 298] width 165 height 17
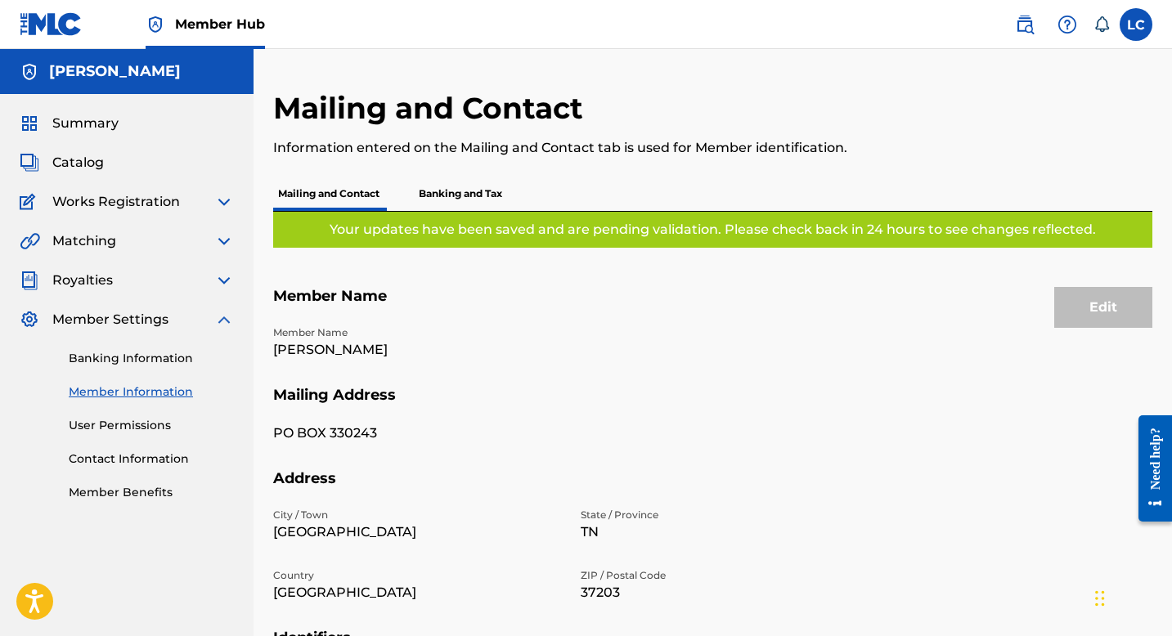
scroll to position [25, 0]
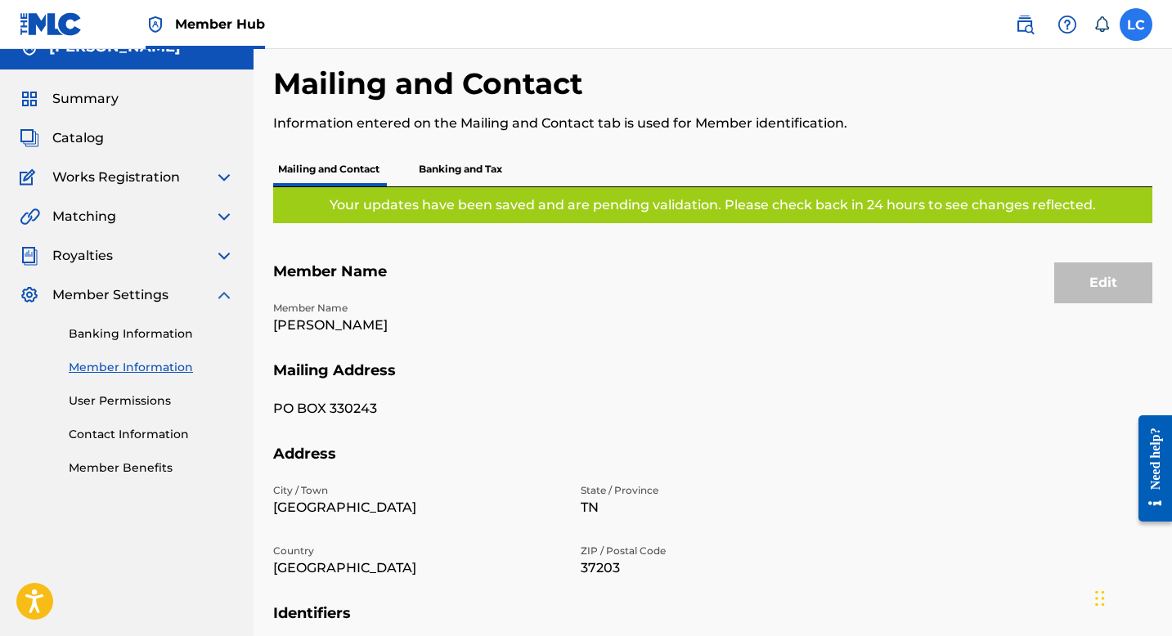
click at [1148, 18] on label at bounding box center [1136, 24] width 33 height 33
click at [1136, 25] on input "LC [PERSON_NAME] [EMAIL_ADDRESS][DOMAIN_NAME] Notification Preferences Profile …" at bounding box center [1136, 25] width 0 height 0
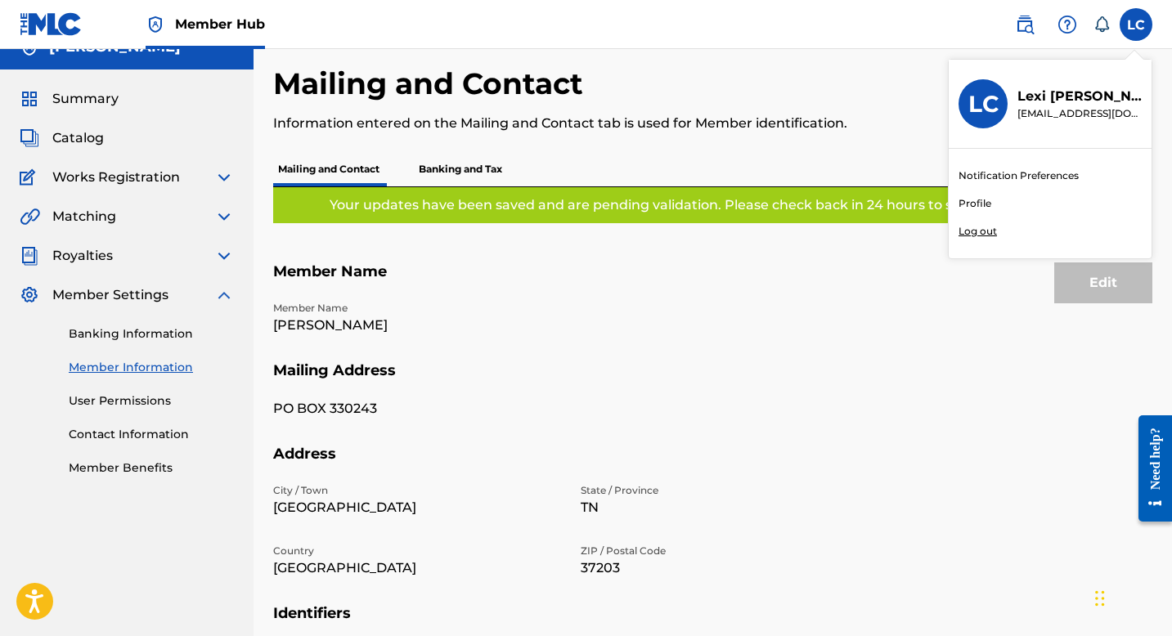
click at [978, 205] on link "Profile" at bounding box center [975, 203] width 33 height 15
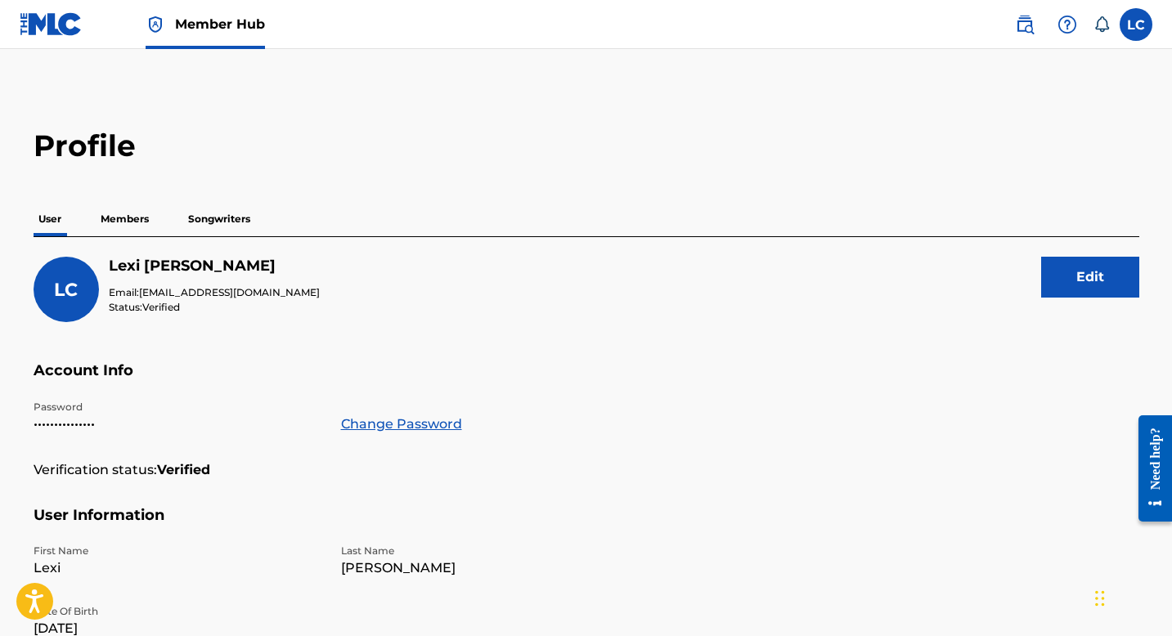
click at [157, 209] on div "User Members Songwriters" at bounding box center [587, 219] width 1106 height 34
click at [133, 224] on p "Members" at bounding box center [125, 219] width 58 height 34
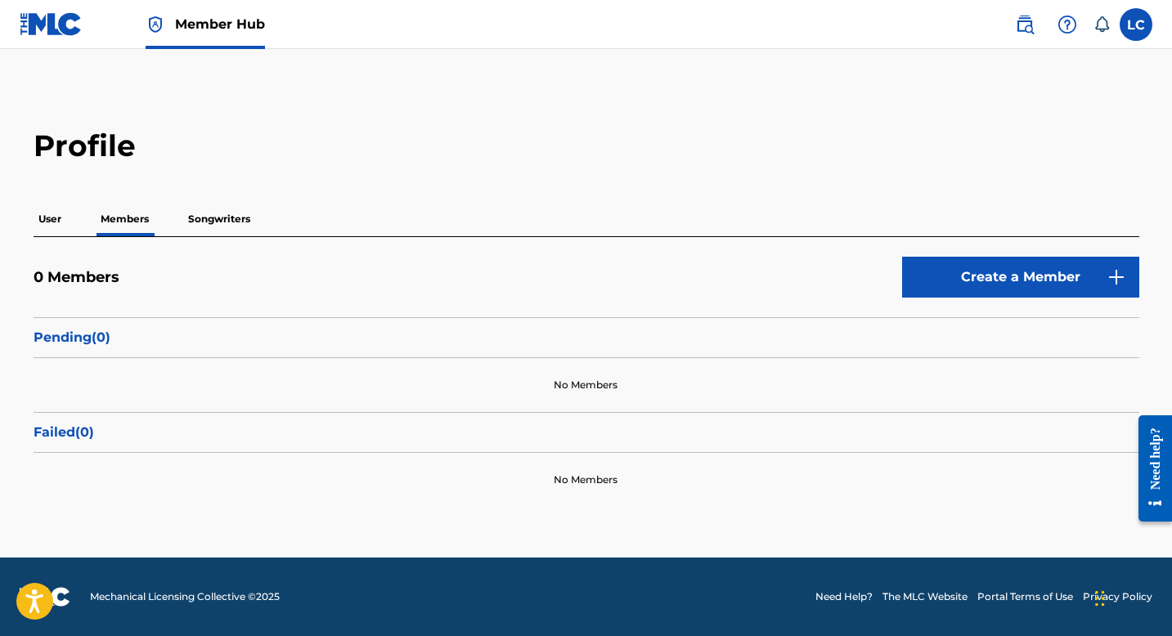
click at [214, 218] on p "Songwriters" at bounding box center [219, 219] width 72 height 34
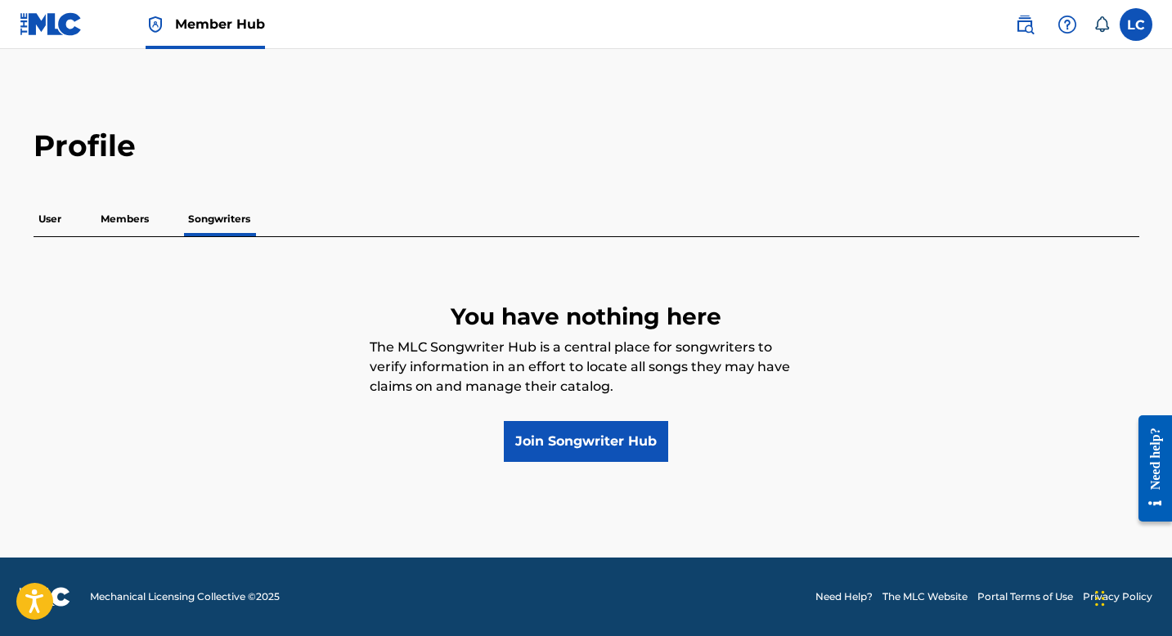
click at [142, 214] on p "Members" at bounding box center [125, 219] width 58 height 34
